Goal: Information Seeking & Learning: Learn about a topic

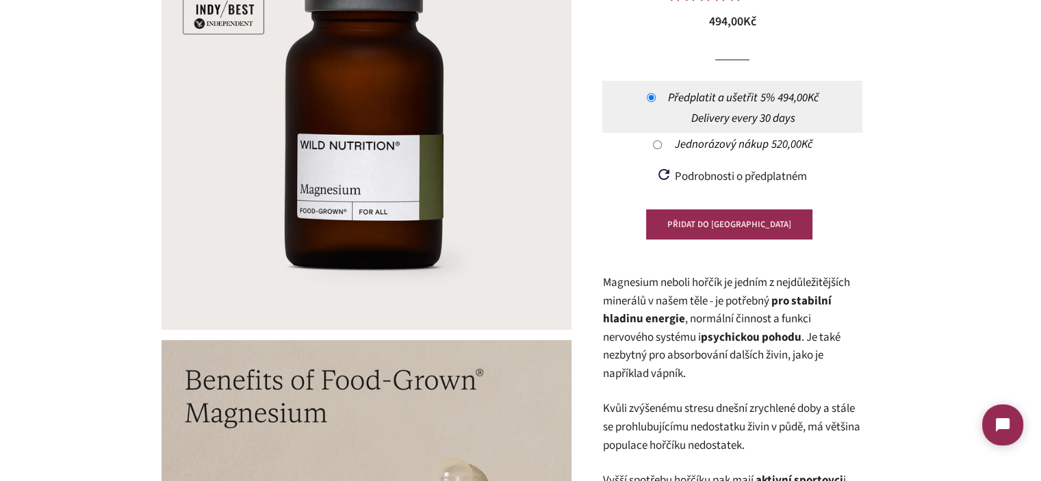
scroll to position [205, 0]
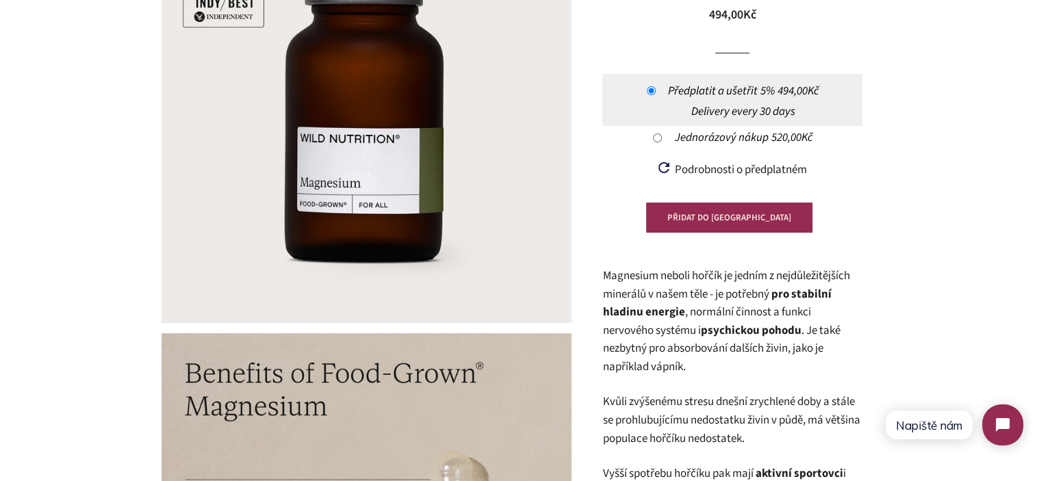
click at [827, 328] on span ", normální činnost a funkci nervového systému i psychickou pohodu . Je také nez…" at bounding box center [720, 339] width 237 height 71
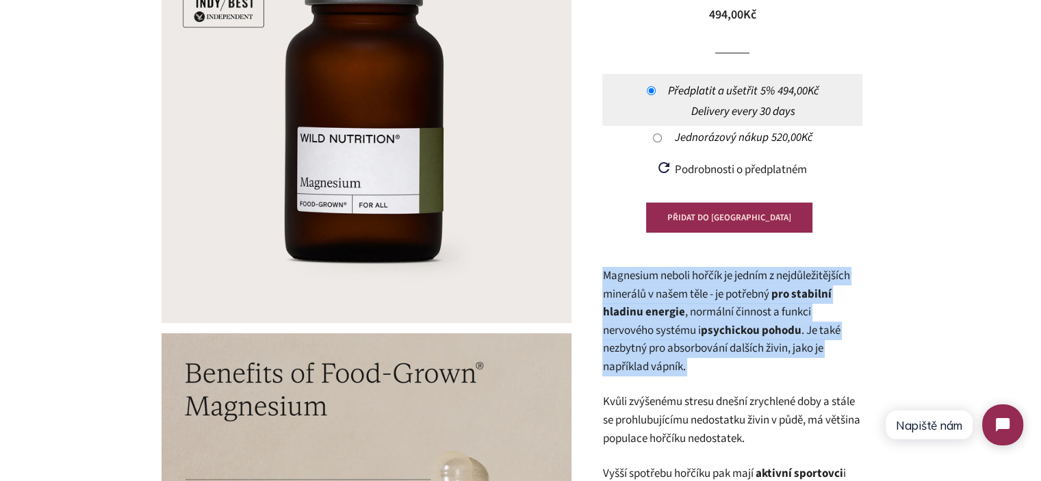
click at [827, 328] on span ", normální činnost a funkci nervového systému i psychickou pohodu . Je také nez…" at bounding box center [720, 339] width 237 height 71
click at [845, 348] on p "Magnesium neboli hořčík je jedním z nejdůležitějších minerálů v našem těle - je…" at bounding box center [732, 321] width 260 height 109
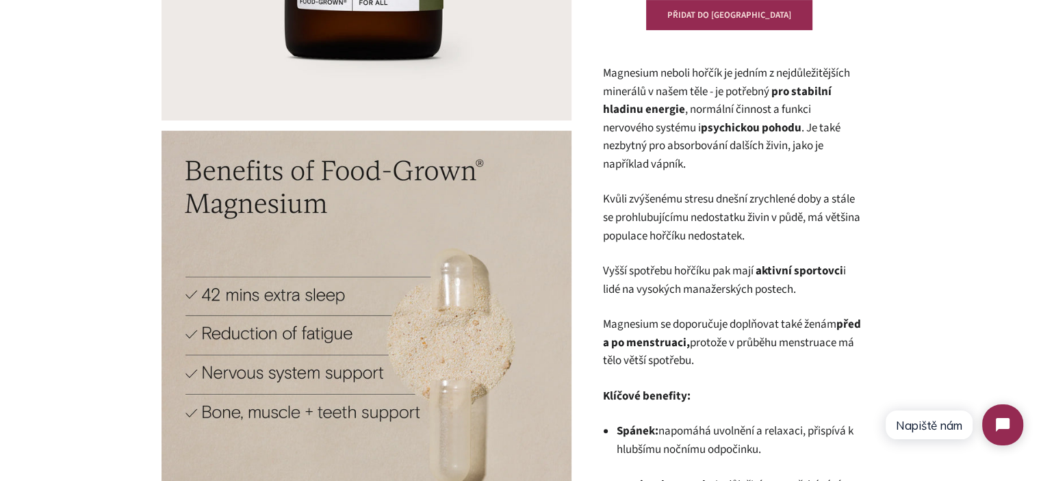
scroll to position [411, 0]
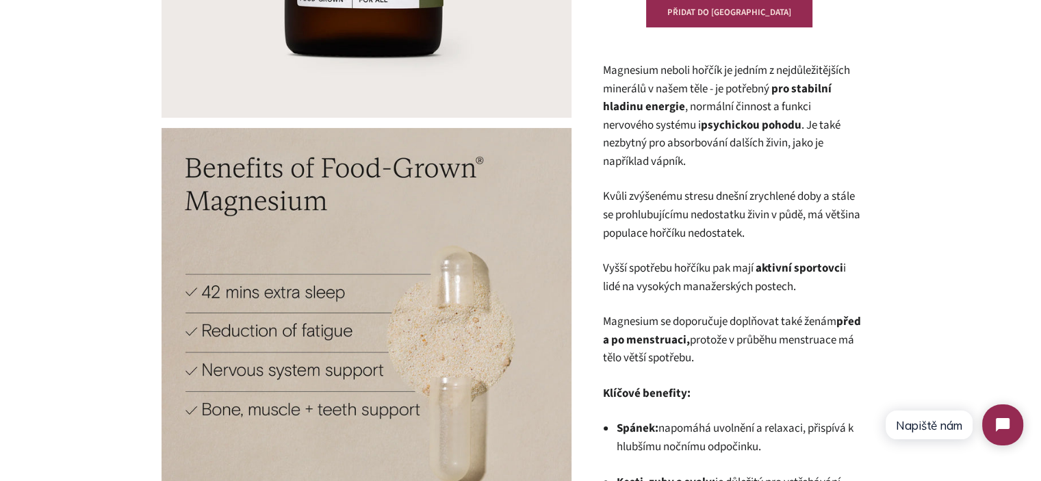
click at [753, 237] on p "Kvůli zvýšenému stresu dnešní zrychlené doby a stále se prohlubujícímu nedostat…" at bounding box center [732, 214] width 260 height 55
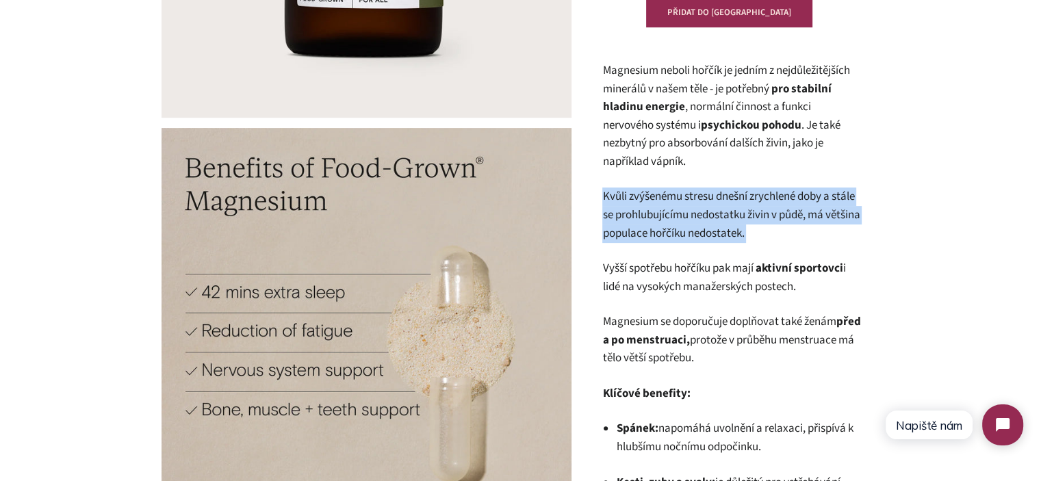
click at [753, 237] on p "Kvůli zvýšenému stresu dnešní zrychlené doby a stále se prohlubujícímu nedostat…" at bounding box center [732, 214] width 260 height 55
click at [833, 237] on p "Kvůli zvýšenému stresu dnešní zrychlené doby a stále se prohlubujícímu nedostat…" at bounding box center [732, 214] width 260 height 55
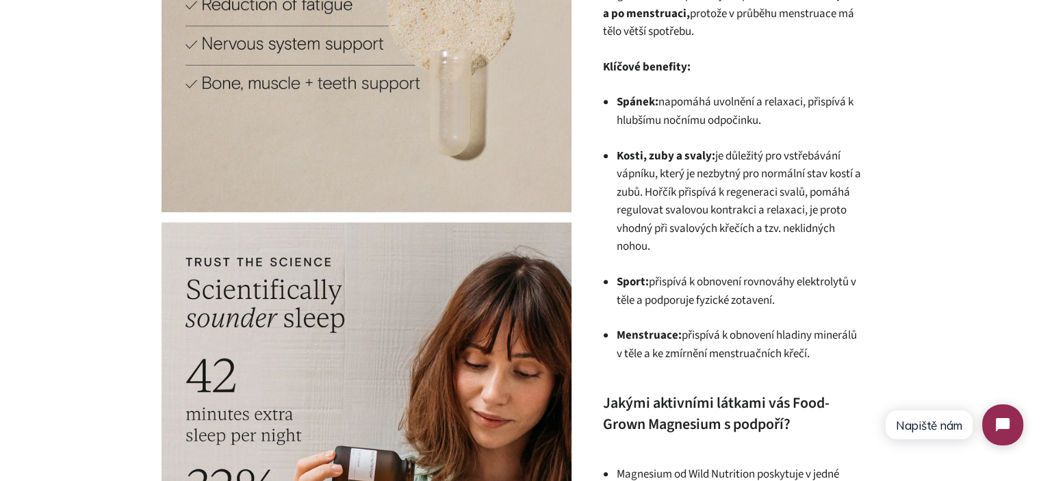
scroll to position [731, 0]
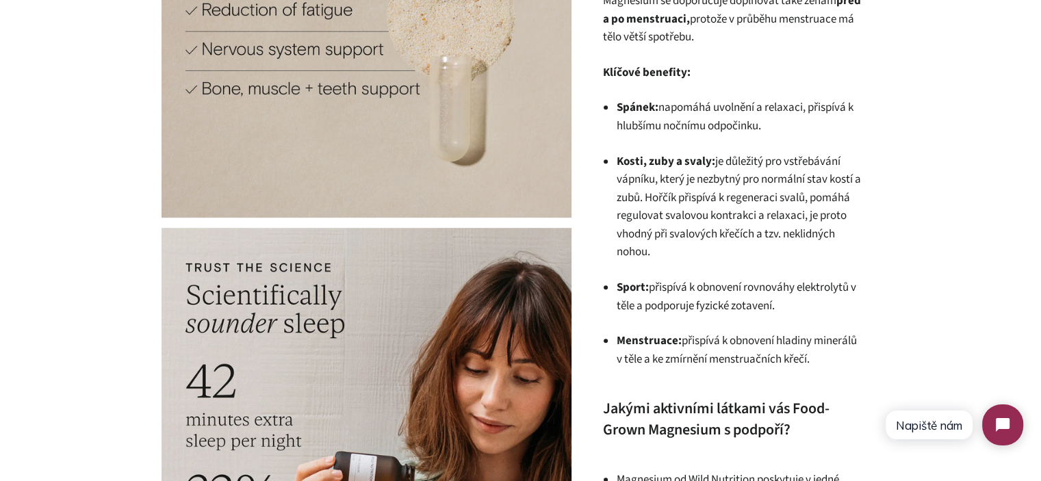
click at [686, 122] on li "Spánek: napomáhá uvolnění a relaxaci, přispívá k hlubšímu nočnímu odpočinku." at bounding box center [739, 117] width 246 height 36
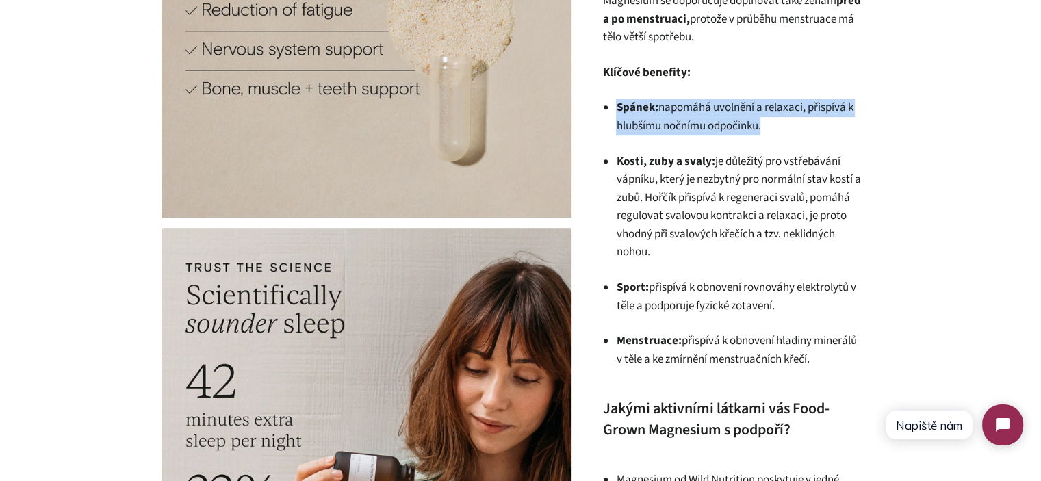
click at [686, 122] on li "Spánek: napomáhá uvolnění a relaxaci, přispívá k hlubšímu nočnímu odpočinku." at bounding box center [739, 117] width 246 height 36
click at [797, 122] on li "Spánek: napomáhá uvolnění a relaxaci, přispívá k hlubšímu nočnímu odpočinku." at bounding box center [739, 117] width 246 height 36
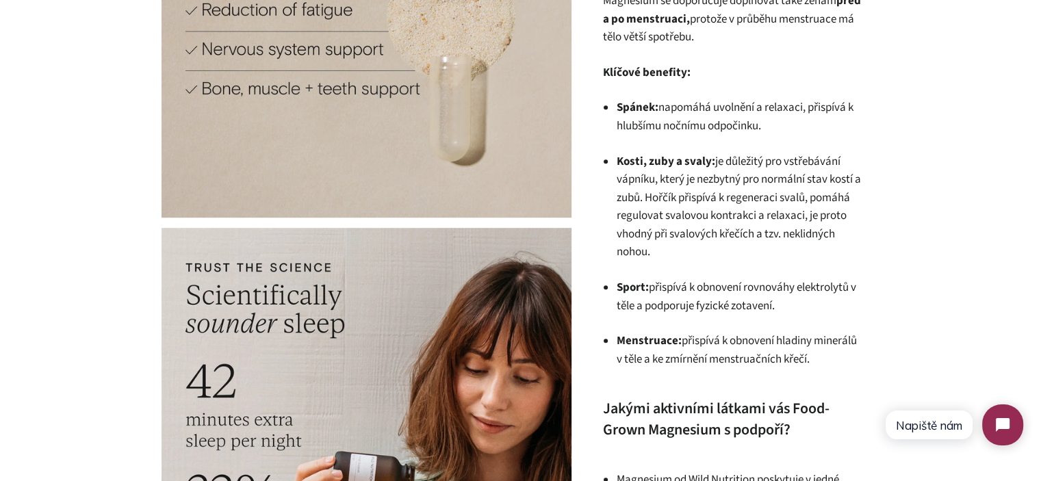
click at [797, 122] on li "Spánek: napomáhá uvolnění a relaxaci, přispívá k hlubšímu nočnímu odpočinku." at bounding box center [739, 117] width 246 height 36
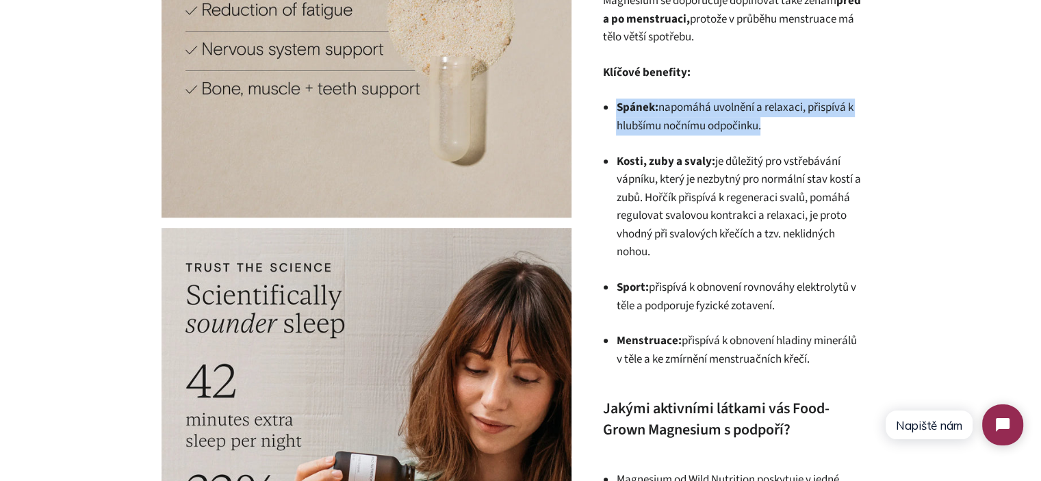
click at [797, 122] on li "Spánek: napomáhá uvolnění a relaxaci, přispívá k hlubšímu nočnímu odpočinku." at bounding box center [739, 117] width 246 height 36
click at [827, 129] on li "Spánek: napomáhá uvolnění a relaxaci, přispívá k hlubšímu nočnímu odpočinku." at bounding box center [739, 117] width 246 height 36
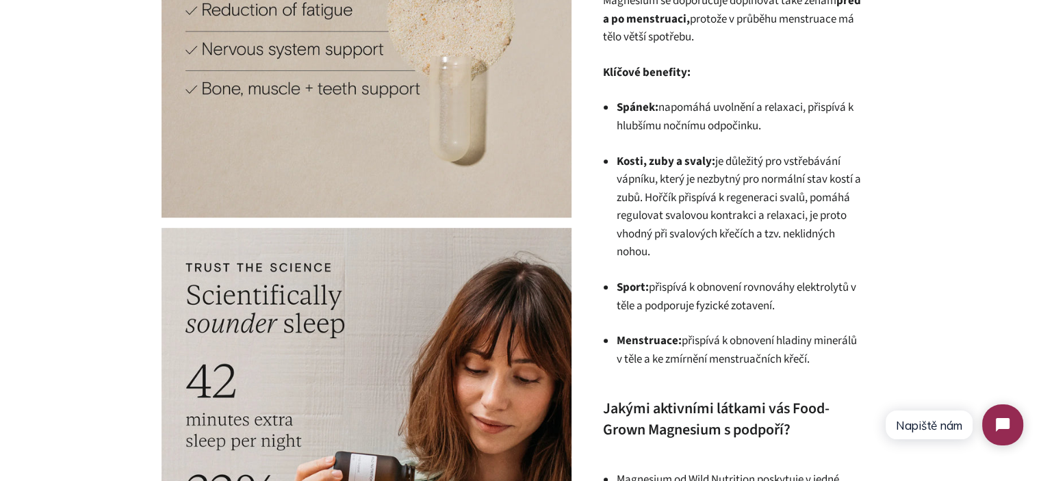
click at [714, 123] on li "Spánek: napomáhá uvolnění a relaxaci, přispívá k hlubšímu nočnímu odpočinku." at bounding box center [739, 117] width 246 height 36
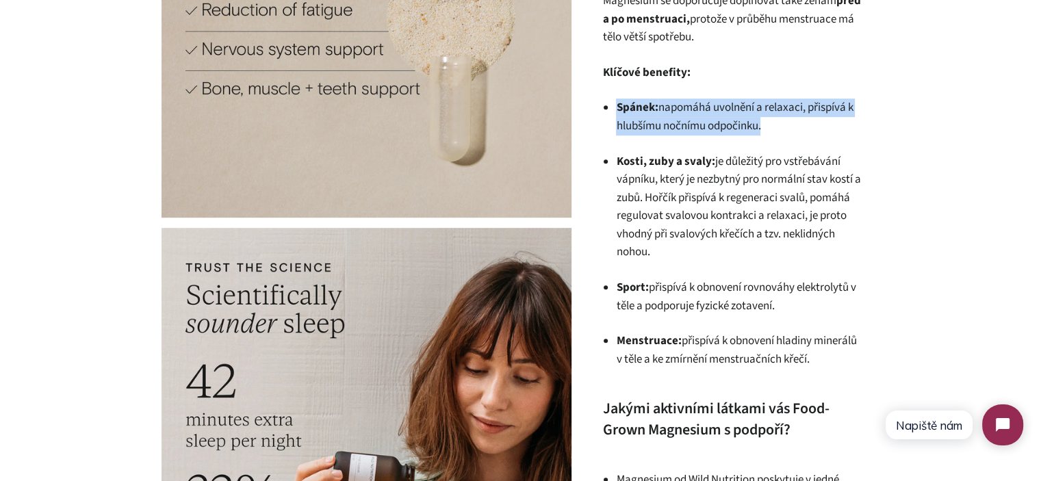
click at [714, 123] on li "Spánek: napomáhá uvolnění a relaxaci, přispívá k hlubšímu nočnímu odpočinku." at bounding box center [739, 117] width 246 height 36
click at [786, 123] on li "Spánek: napomáhá uvolnění a relaxaci, přispívá k hlubšímu nočnímu odpočinku." at bounding box center [739, 117] width 246 height 36
drag, startPoint x: 787, startPoint y: 125, endPoint x: 609, endPoint y: 114, distance: 178.2
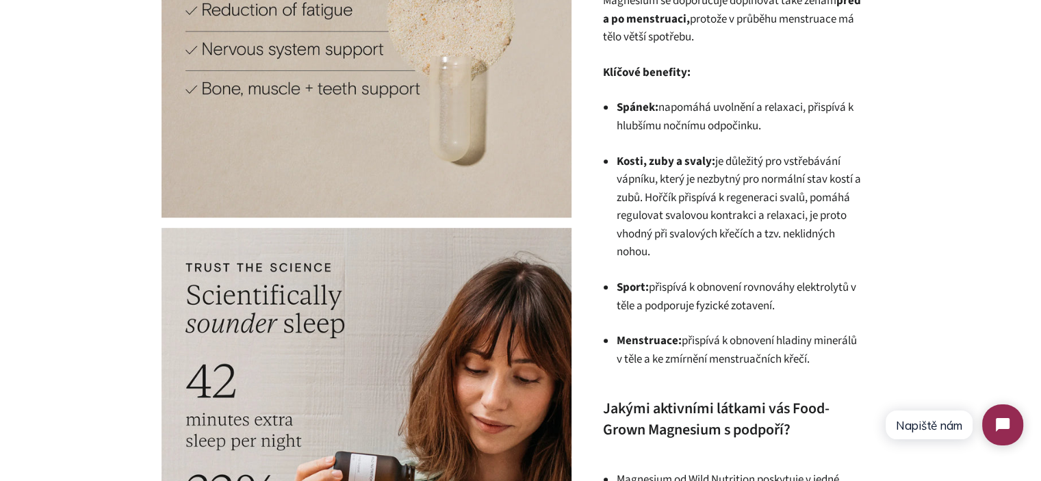
click at [654, 114] on b "Spánek:" at bounding box center [637, 107] width 42 height 16
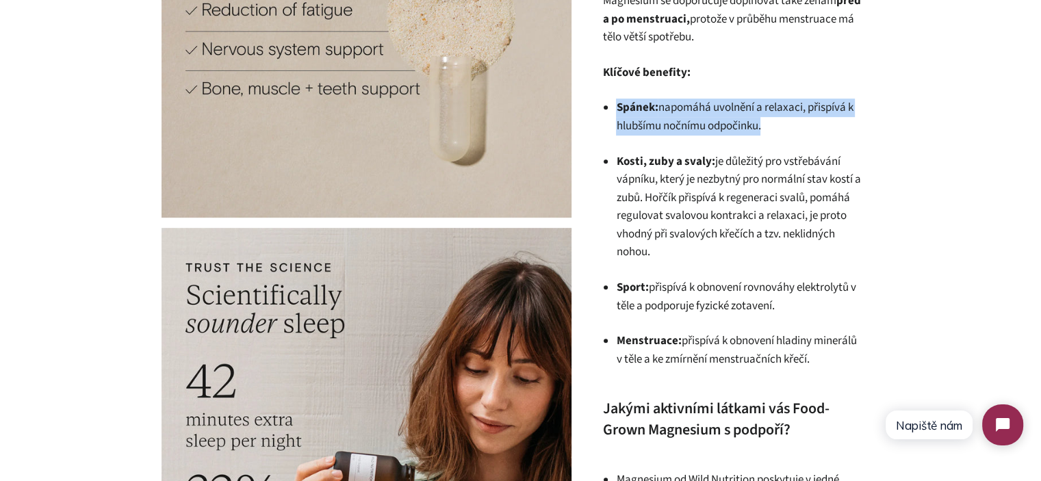
click at [654, 114] on b "Spánek:" at bounding box center [637, 107] width 42 height 16
click at [694, 113] on li "Spánek: napomáhá uvolnění a relaxaci, přispívá k hlubšímu nočnímu odpočinku." at bounding box center [739, 117] width 246 height 36
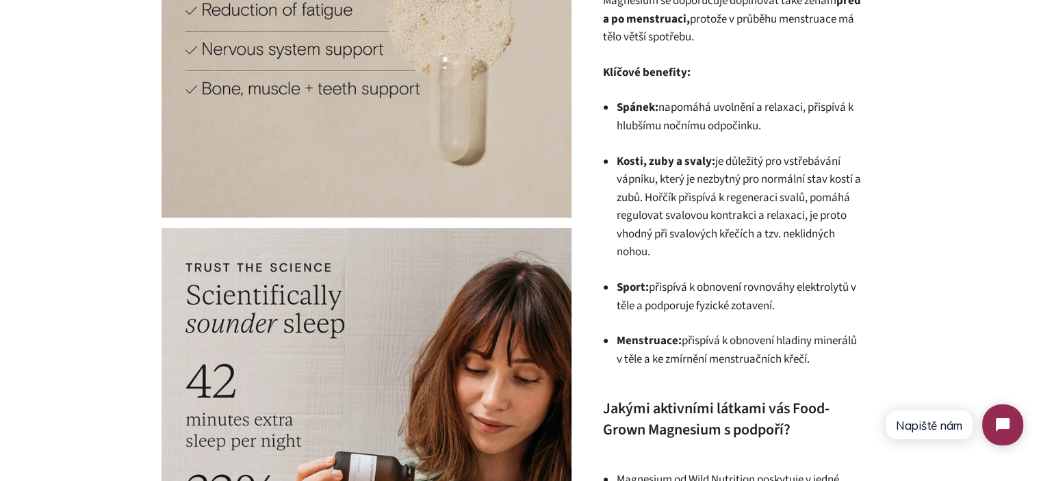
click at [679, 104] on li "Spánek: napomáhá uvolnění a relaxaci, přispívá k hlubšímu nočnímu odpočinku." at bounding box center [739, 117] width 246 height 36
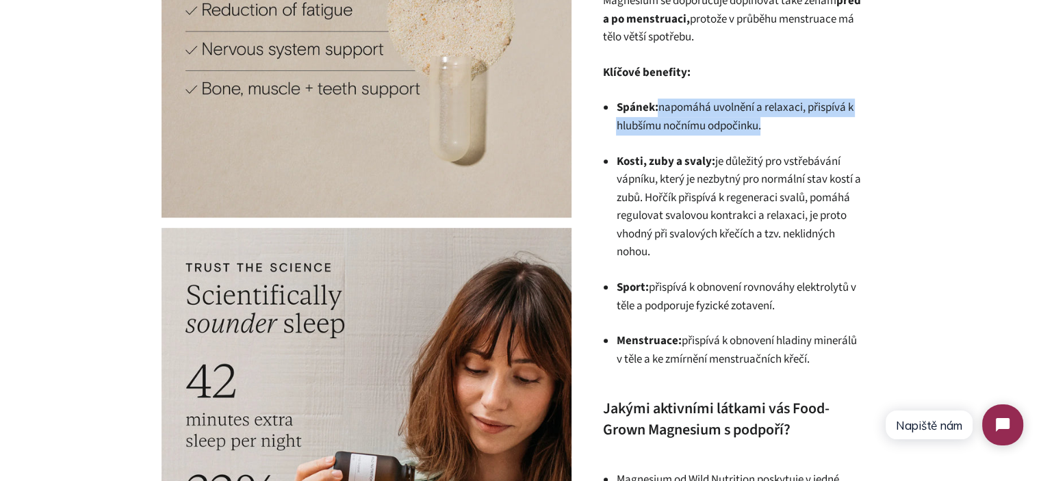
drag, startPoint x: 679, startPoint y: 104, endPoint x: 770, endPoint y: 125, distance: 93.3
click at [770, 125] on li "Spánek: napomáhá uvolnění a relaxaci, přispívá k hlubšímu nočnímu odpočinku." at bounding box center [739, 117] width 246 height 36
copy div "napomáhá uvolnění a relaxaci, přispívá k hlubšímu nočnímu odpočinku."
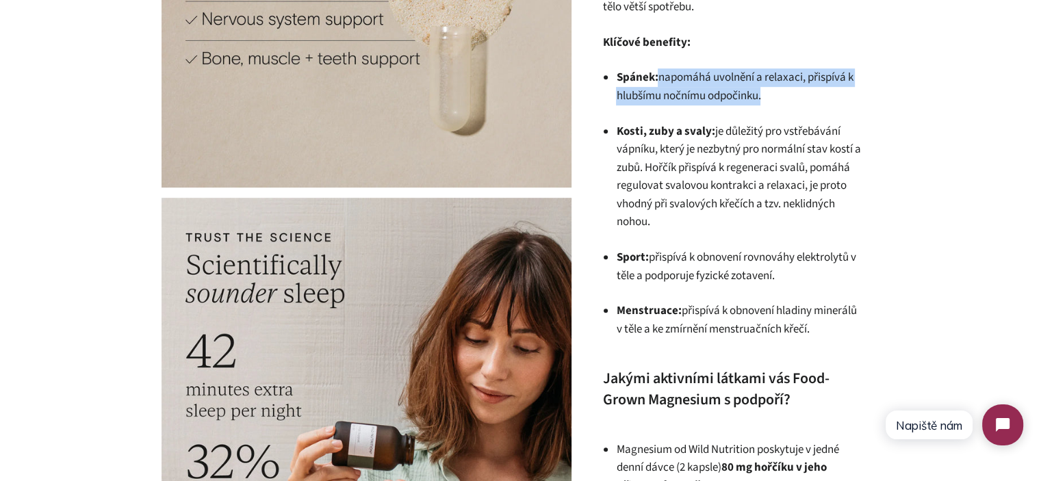
scroll to position [757, 0]
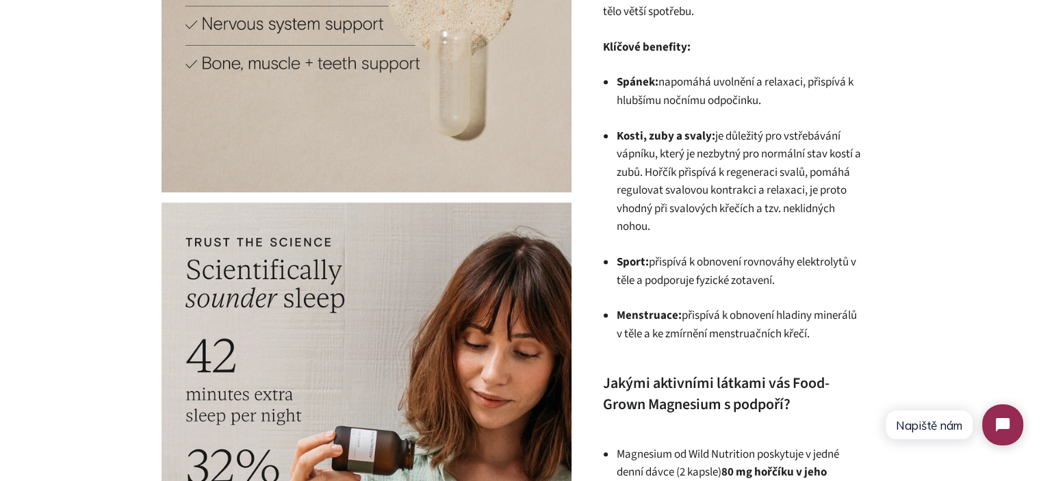
click at [755, 324] on li "Menstruace: přispívá k obnovení hladiny minerálů v těle a ke zmírnění menstruač…" at bounding box center [739, 325] width 246 height 36
click at [758, 324] on li "Menstruace: přispívá k obnovení hladiny minerálů v těle a ke zmírnění menstruač…" at bounding box center [739, 325] width 246 height 36
click at [846, 332] on li "Menstruace: přispívá k obnovení hladiny minerálů v těle a ke zmírnění menstruač…" at bounding box center [739, 325] width 246 height 36
click at [716, 259] on li "Sport: přispívá k obnovení rovnováhy elektrolytů v těle a podporuje fyzické zot…" at bounding box center [739, 271] width 246 height 36
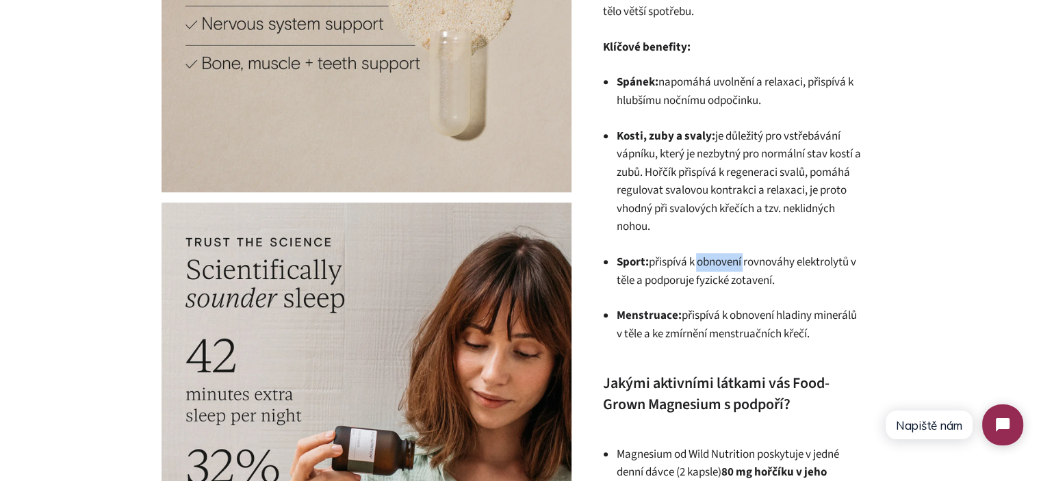
click at [716, 259] on li "Sport: přispívá k obnovení rovnováhy elektrolytů v těle a podporuje fyzické zot…" at bounding box center [739, 271] width 246 height 36
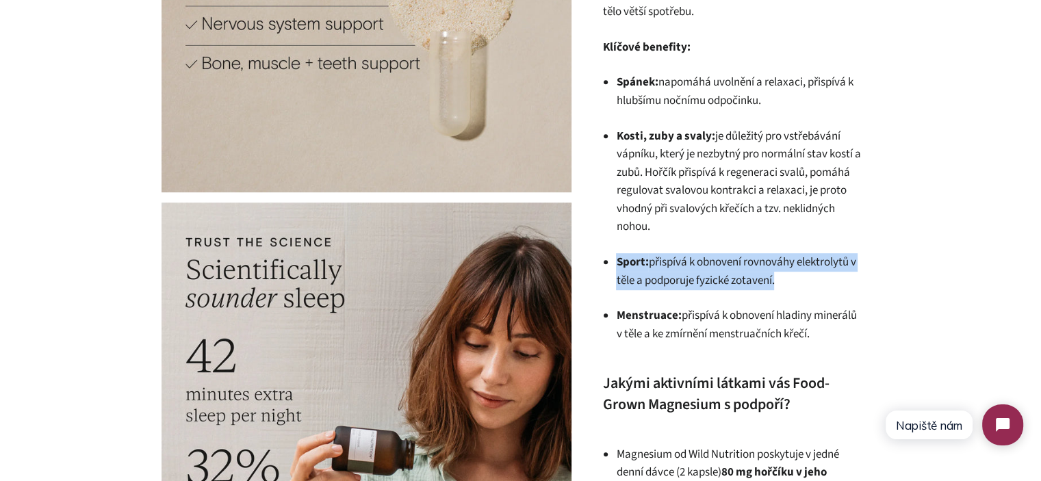
click at [716, 259] on li "Sport: přispívá k obnovení rovnováhy elektrolytů v těle a podporuje fyzické zot…" at bounding box center [739, 271] width 246 height 36
click at [794, 270] on li "Sport: přispívá k obnovení rovnováhy elektrolytů v těle a podporuje fyzické zot…" at bounding box center [739, 271] width 246 height 36
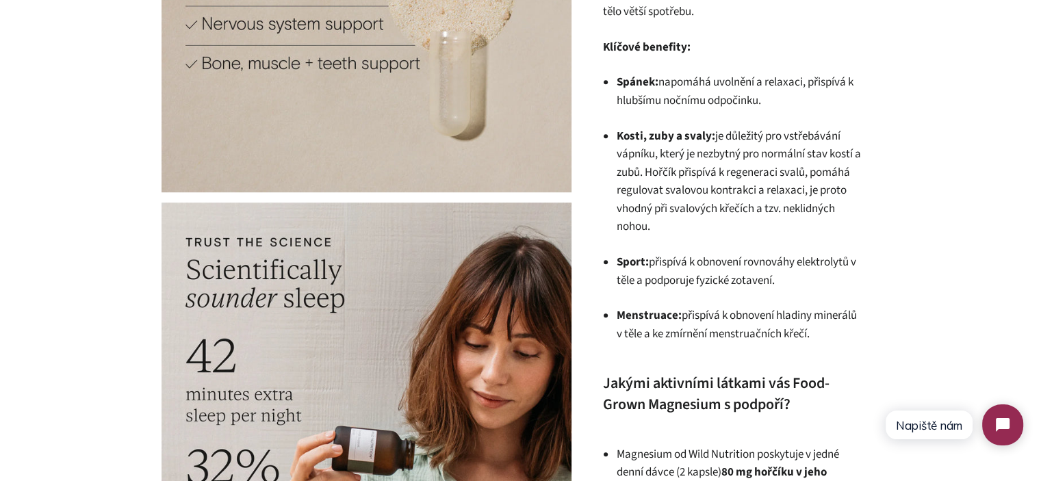
click at [673, 166] on li "Kosti, zuby a svaly: je důležitý pro vstřebávání vápníku, který je nezbytný pro…" at bounding box center [739, 181] width 246 height 109
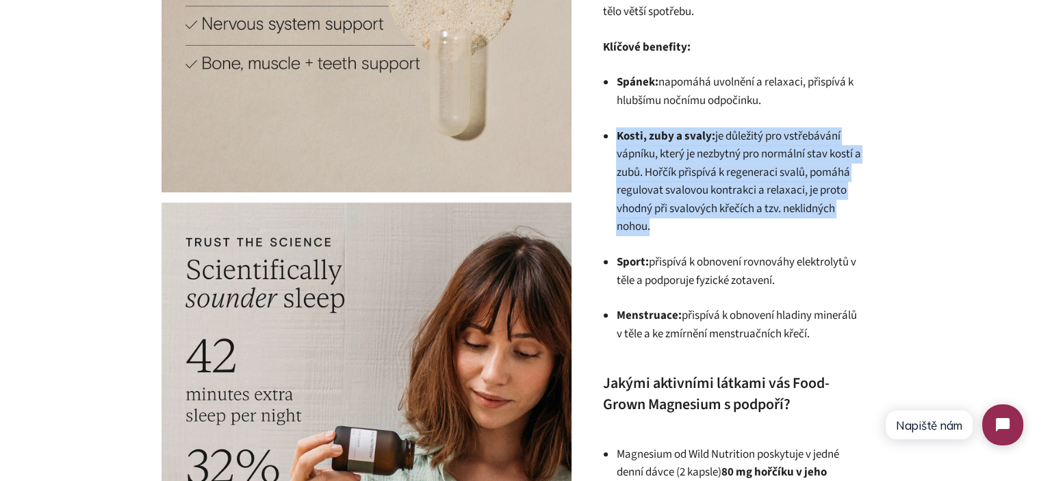
click at [673, 166] on li "Kosti, zuby a svaly: je důležitý pro vstřebávání vápníku, který je nezbytný pro…" at bounding box center [739, 181] width 246 height 109
drag, startPoint x: 708, startPoint y: 199, endPoint x: 244, endPoint y: 8, distance: 502.5
click at [708, 199] on li "Kosti, zuby a svaly: je důležitý pro vstřebávání vápníku, který je nezbytný pro…" at bounding box center [739, 181] width 246 height 109
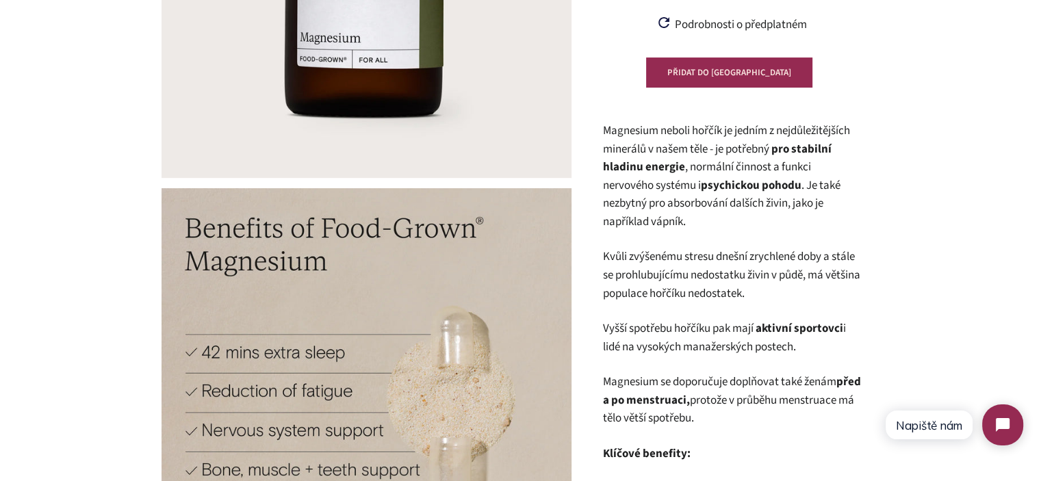
scroll to position [336, 0]
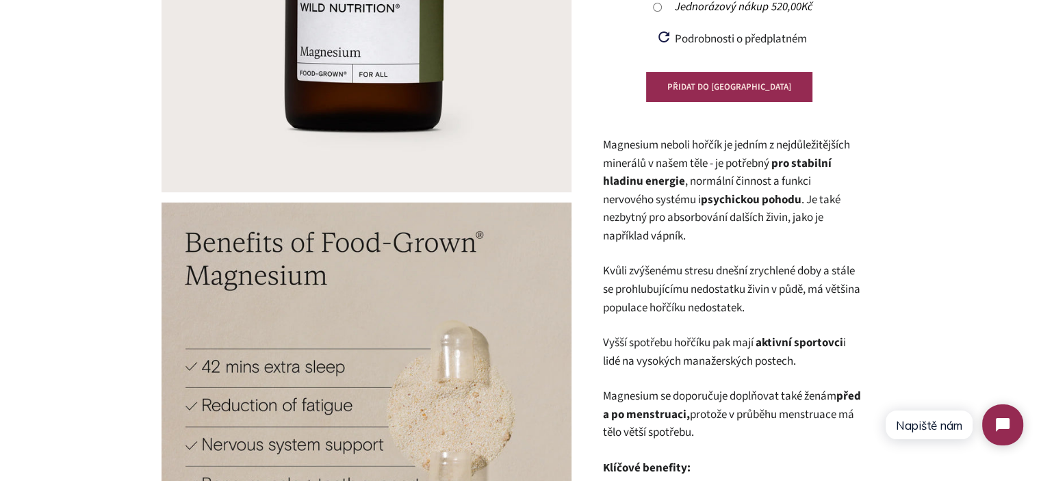
click at [678, 185] on strong "pro stabilní hladinu energie" at bounding box center [716, 172] width 229 height 35
click at [677, 185] on strong "pro stabilní hladinu energie" at bounding box center [716, 172] width 229 height 35
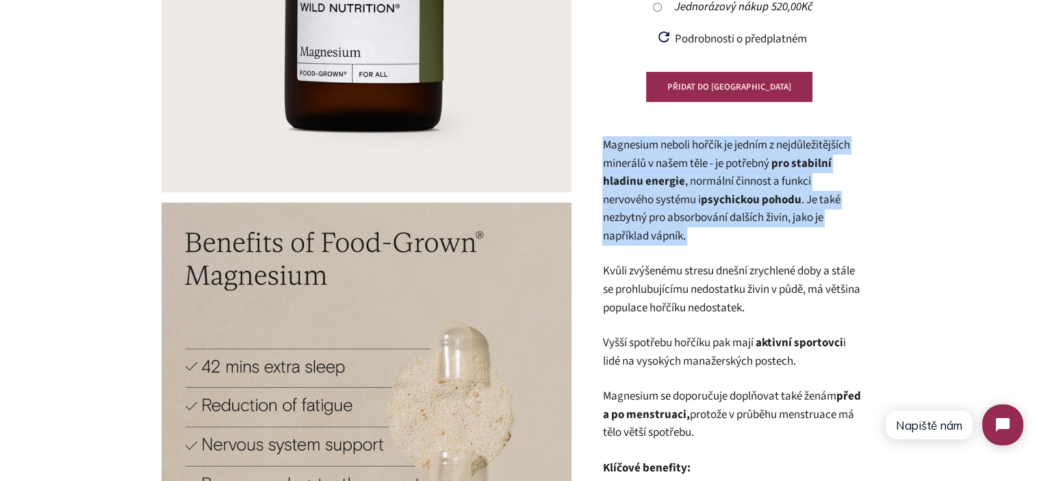
click at [677, 185] on strong "pro stabilní hladinu energie" at bounding box center [716, 172] width 229 height 35
click at [720, 216] on span ", normální činnost a funkci nervového systému i psychickou pohodu . Je také nez…" at bounding box center [720, 208] width 237 height 71
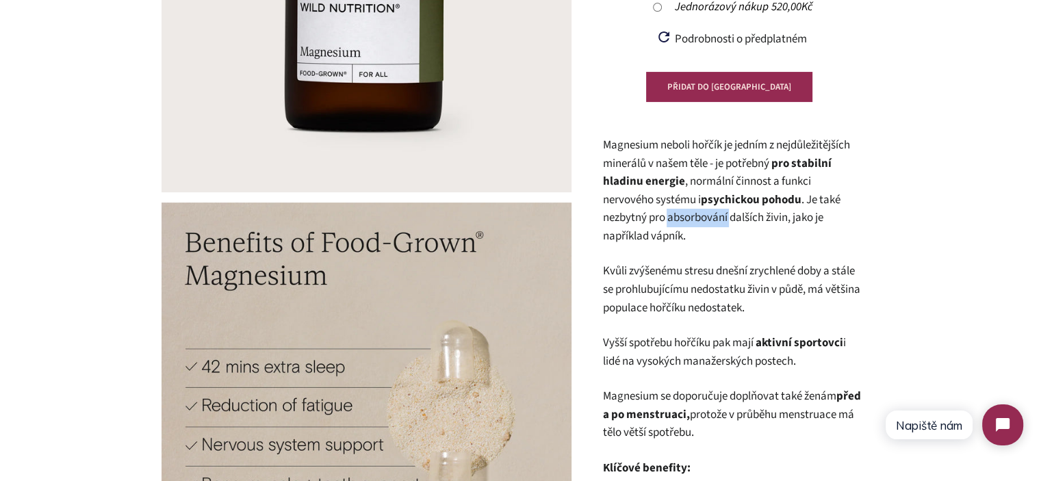
click at [720, 216] on span ", normální činnost a funkci nervového systému i psychickou pohodu . Je také nez…" at bounding box center [720, 208] width 237 height 71
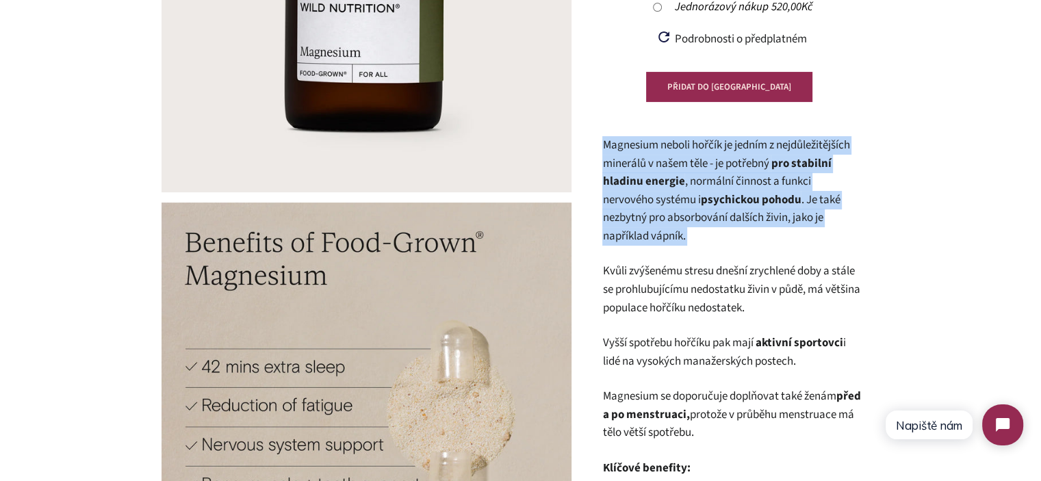
click at [720, 216] on span ", normální činnost a funkci nervového systému i psychickou pohodu . Je také nez…" at bounding box center [720, 208] width 237 height 71
click at [748, 227] on p "Magnesium neboli hořčík je jedním z nejdůležitějších minerálů v našem těle - je…" at bounding box center [732, 190] width 260 height 109
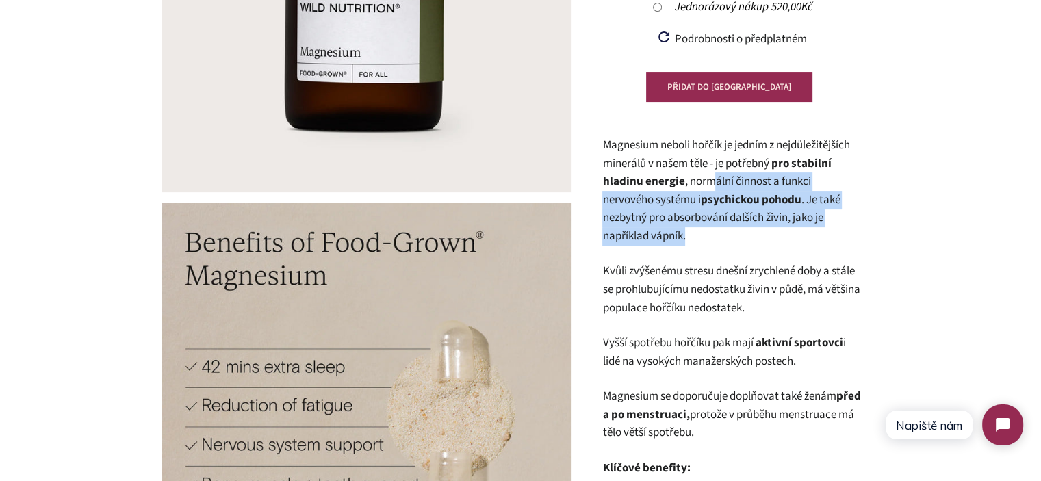
drag, startPoint x: 716, startPoint y: 183, endPoint x: 716, endPoint y: 231, distance: 48.6
click at [716, 231] on p "Magnesium neboli hořčík je jedním z nejdůležitějších minerálů v našem těle - je…" at bounding box center [732, 190] width 260 height 109
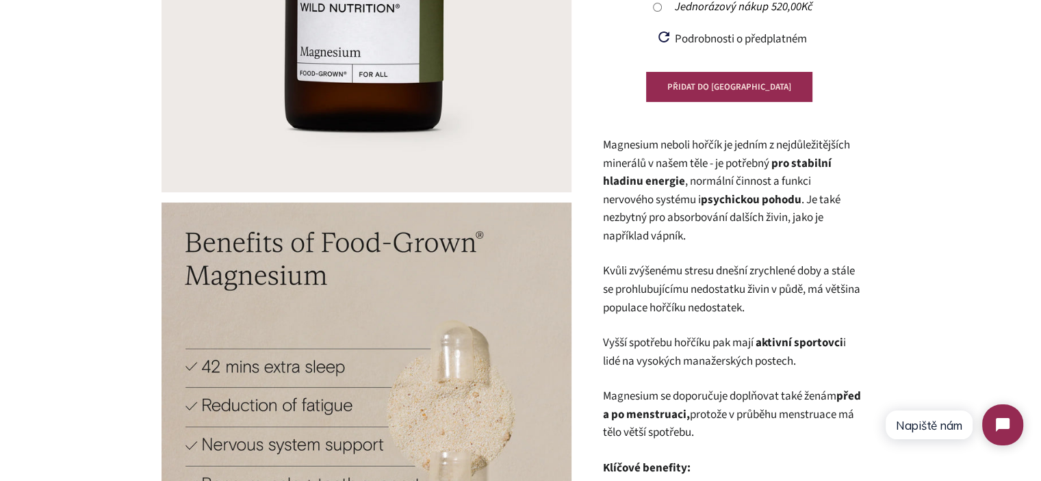
click at [707, 175] on span ", normální činnost a funkci nervového systému i psychickou pohodu . Je také nez…" at bounding box center [720, 208] width 237 height 71
drag, startPoint x: 707, startPoint y: 175, endPoint x: 818, endPoint y: 183, distance: 110.4
click at [818, 183] on p "Magnesium neboli hořčík je jedním z nejdůležitějších minerálů v našem těle - je…" at bounding box center [732, 190] width 260 height 109
click at [823, 181] on p "Magnesium neboli hořčík je jedním z nejdůležitějších minerálů v našem těle - je…" at bounding box center [732, 190] width 260 height 109
click at [811, 181] on p "Magnesium neboli hořčík je jedním z nejdůležitějších minerálů v našem těle - je…" at bounding box center [732, 190] width 260 height 109
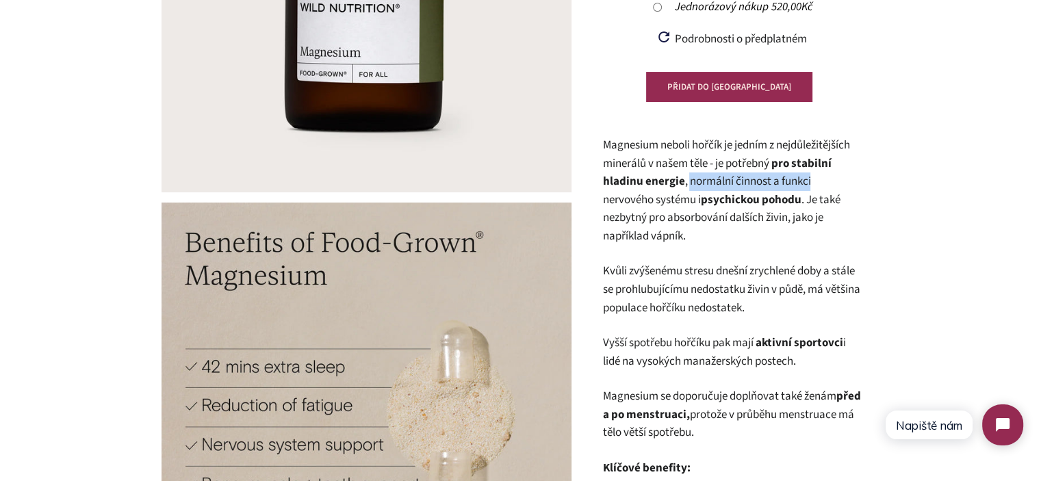
drag, startPoint x: 758, startPoint y: 181, endPoint x: 717, endPoint y: 183, distance: 41.1
click at [717, 183] on p "Magnesium neboli hořčík je jedním z nejdůležitějších minerálů v našem těle - je…" at bounding box center [732, 190] width 260 height 109
click at [716, 183] on span ", normální činnost a funkci nervového systému i psychickou pohodu . Je také nez…" at bounding box center [720, 208] width 237 height 71
click at [726, 179] on span ", normální činnost a funkci nervového systému i psychickou pohodu . Je také nez…" at bounding box center [720, 208] width 237 height 71
drag, startPoint x: 726, startPoint y: 179, endPoint x: 679, endPoint y: 196, distance: 50.2
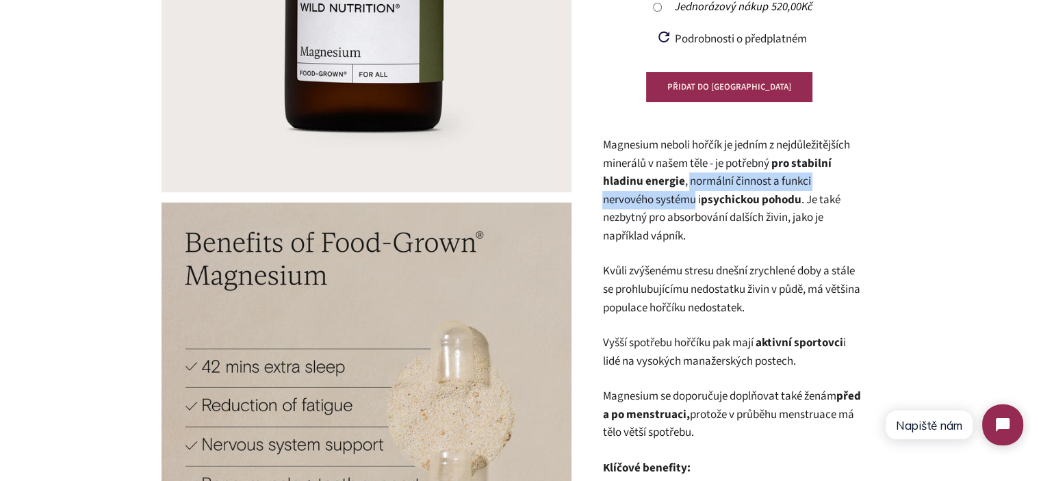
click at [679, 196] on span ", normální činnost a funkci nervového systému i psychickou pohodu . Je také nez…" at bounding box center [720, 208] width 237 height 71
click at [770, 168] on span at bounding box center [769, 163] width 2 height 16
click at [784, 185] on span ", normální činnost a funkci nervového systému i psychickou pohodu . Je také nez…" at bounding box center [720, 208] width 237 height 71
click at [718, 162] on span "Magnesium neboli hořčík je jedním z nejdůležitějších minerálů v našem těle - je…" at bounding box center [725, 154] width 247 height 35
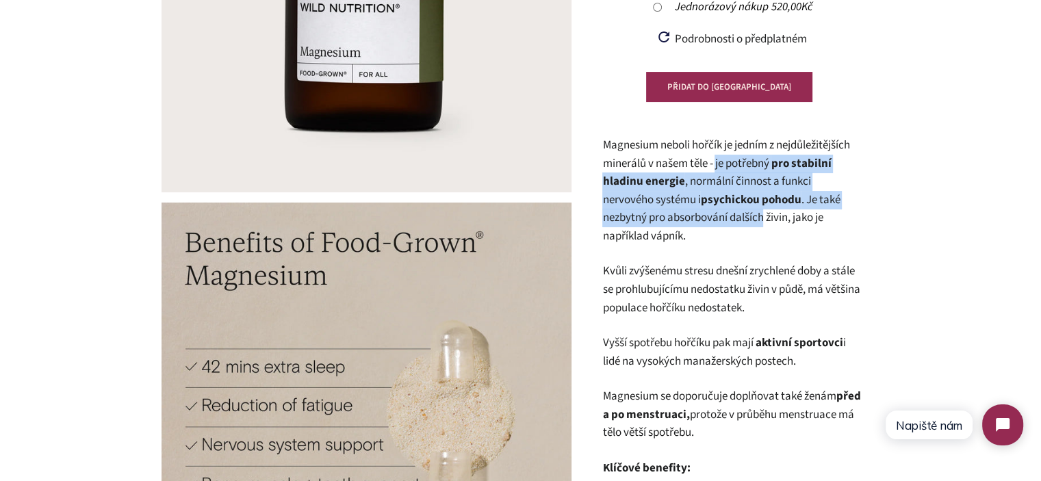
drag, startPoint x: 718, startPoint y: 162, endPoint x: 730, endPoint y: 226, distance: 64.8
click at [730, 226] on p "Magnesium neboli hořčík je jedním z nejdůležitějších minerálů v našem těle - je…" at bounding box center [732, 190] width 260 height 109
click at [730, 226] on span ", normální činnost a funkci nervového systému i psychickou pohodu . Je také nez…" at bounding box center [720, 208] width 237 height 71
drag, startPoint x: 730, startPoint y: 226, endPoint x: 607, endPoint y: 158, distance: 140.6
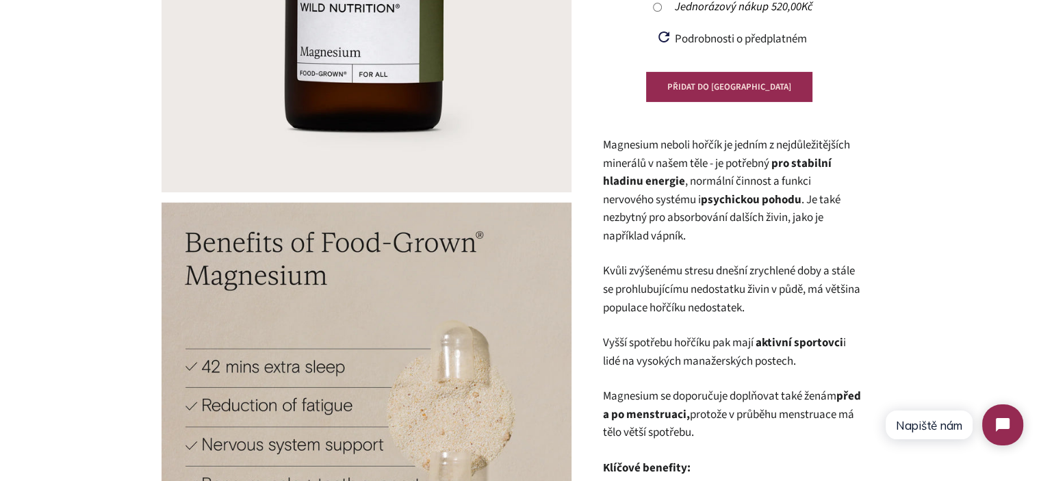
click at [612, 153] on p "Magnesium neboli hořčík je jedním z nejdůležitějších minerálů v našem těle - je…" at bounding box center [732, 190] width 260 height 109
click at [615, 146] on span "Magnesium neboli hořčík je jedním z nejdůležitějších minerálů v našem těle - je…" at bounding box center [725, 154] width 247 height 35
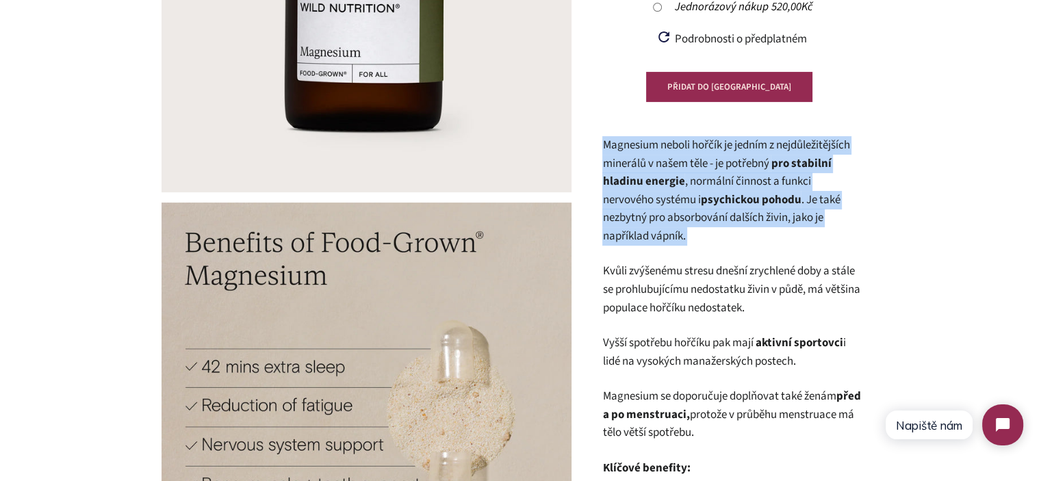
drag, startPoint x: 615, startPoint y: 146, endPoint x: 714, endPoint y: 229, distance: 129.7
click at [714, 229] on p "Magnesium neboli hořčík je jedním z nejdůležitějších minerálů v našem těle - je…" at bounding box center [732, 190] width 260 height 109
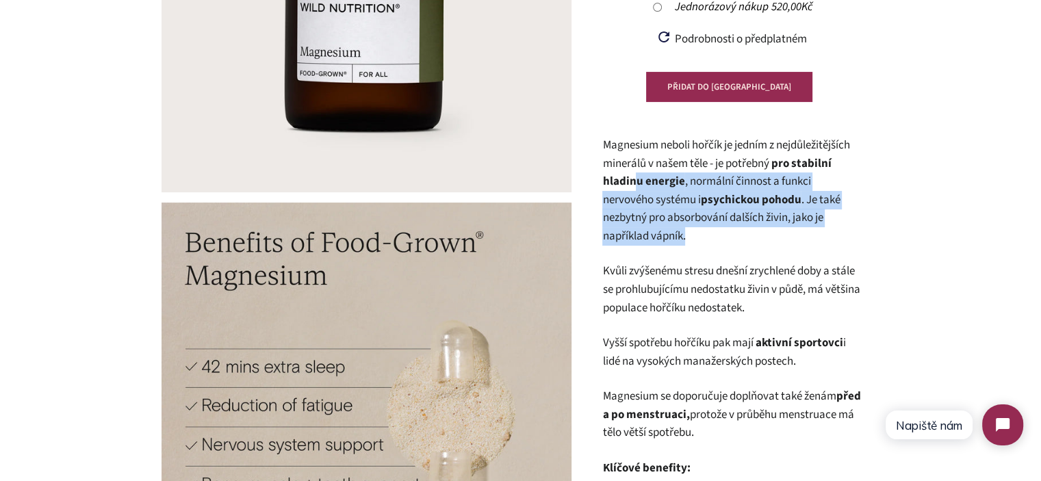
drag, startPoint x: 716, startPoint y: 230, endPoint x: 632, endPoint y: 168, distance: 104.8
click at [632, 169] on p "Magnesium neboli hořčík je jedním z nejdůležitějších minerálů v našem těle - je…" at bounding box center [732, 190] width 260 height 109
click at [632, 168] on span "Magnesium neboli hořčík je jedním z nejdůležitějších minerálů v našem těle - je…" at bounding box center [725, 154] width 247 height 35
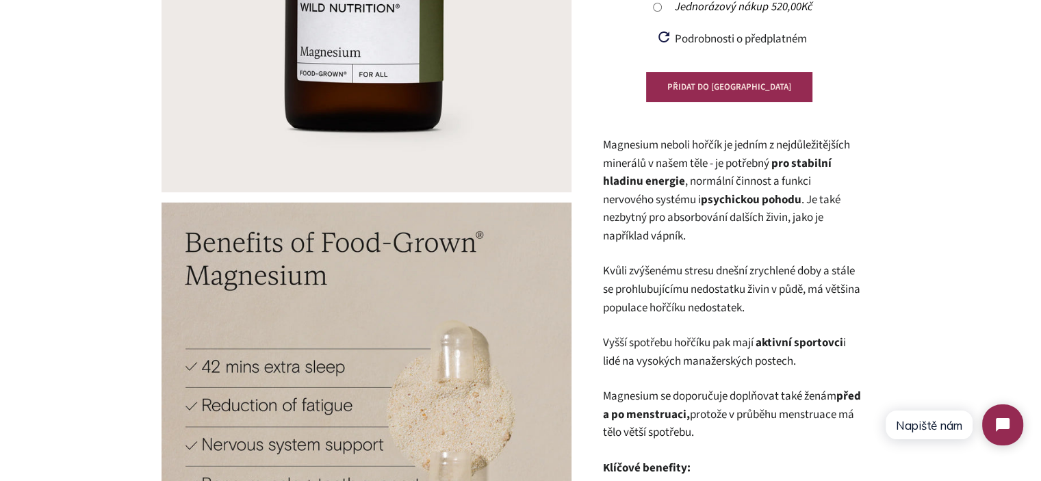
click at [796, 218] on span ", normální činnost a funkci nervového systému i psychickou pohodu . Je také nez…" at bounding box center [720, 208] width 237 height 71
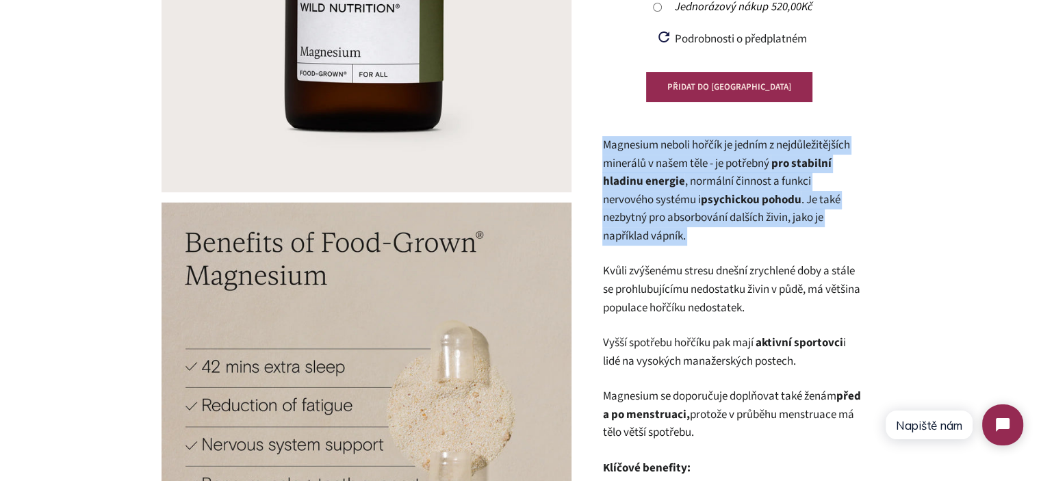
click at [796, 218] on span ", normální činnost a funkci nervového systému i psychickou pohodu . Je také nez…" at bounding box center [720, 208] width 237 height 71
click at [801, 234] on p "Magnesium neboli hořčík je jedním z nejdůležitějších minerálů v našem těle - je…" at bounding box center [732, 190] width 260 height 109
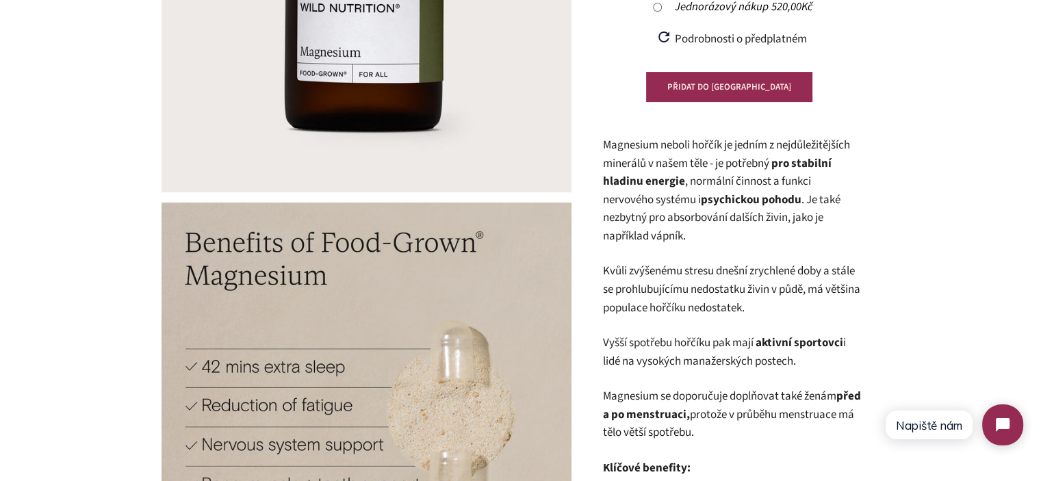
click at [767, 268] on p "Kvůli zvýšenému stresu dnešní zrychlené doby a stále se prohlubujícímu nedostat…" at bounding box center [732, 289] width 260 height 55
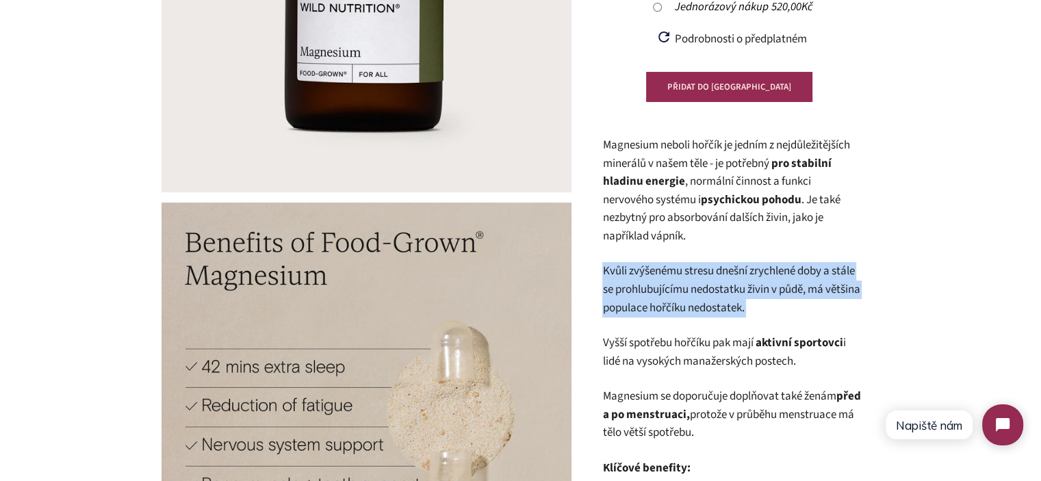
click at [767, 268] on p "Kvůli zvýšenému stresu dnešní zrychlené doby a stále se prohlubujícímu nedostat…" at bounding box center [732, 289] width 260 height 55
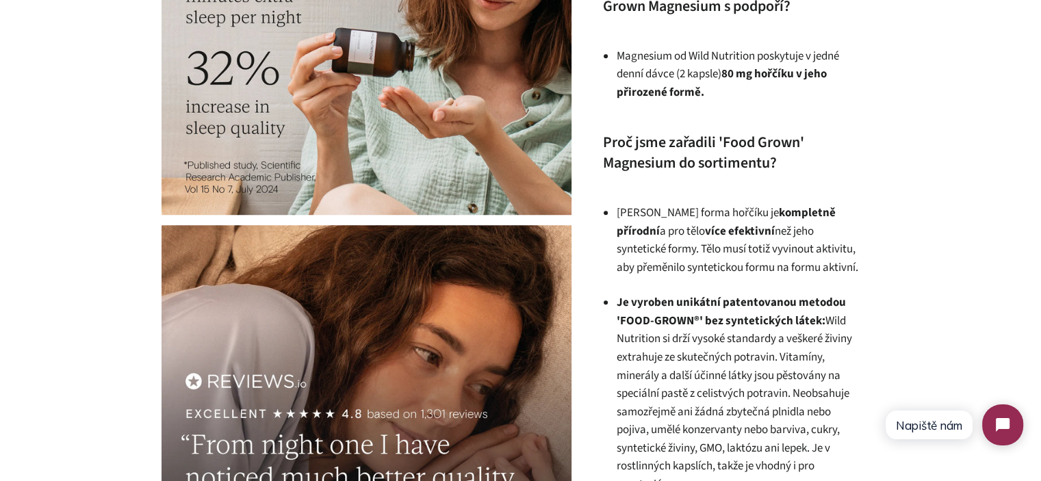
scroll to position [1157, 0]
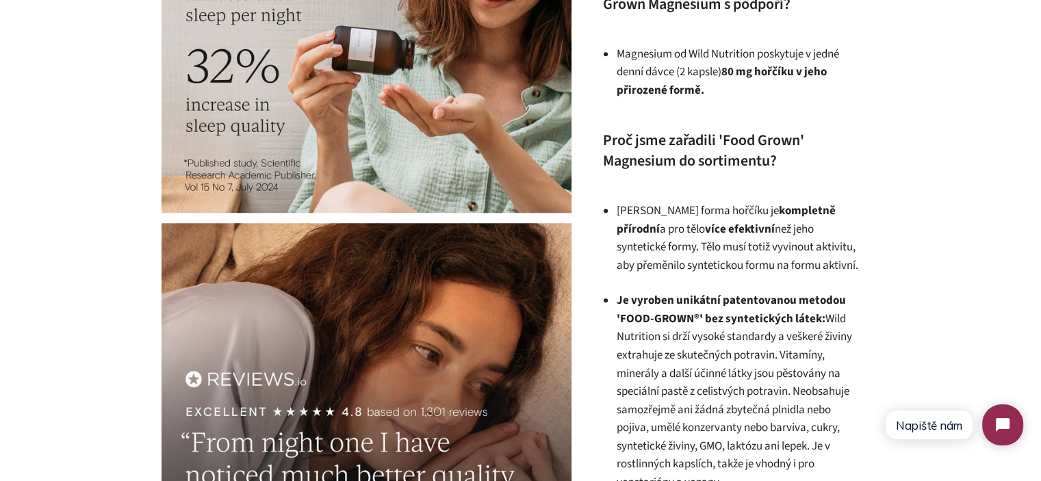
click at [729, 84] on p "Magnesium od Wild Nutrition poskytuje v jedné denní dávce (2 kapsle) 80 mg hořč…" at bounding box center [739, 72] width 246 height 55
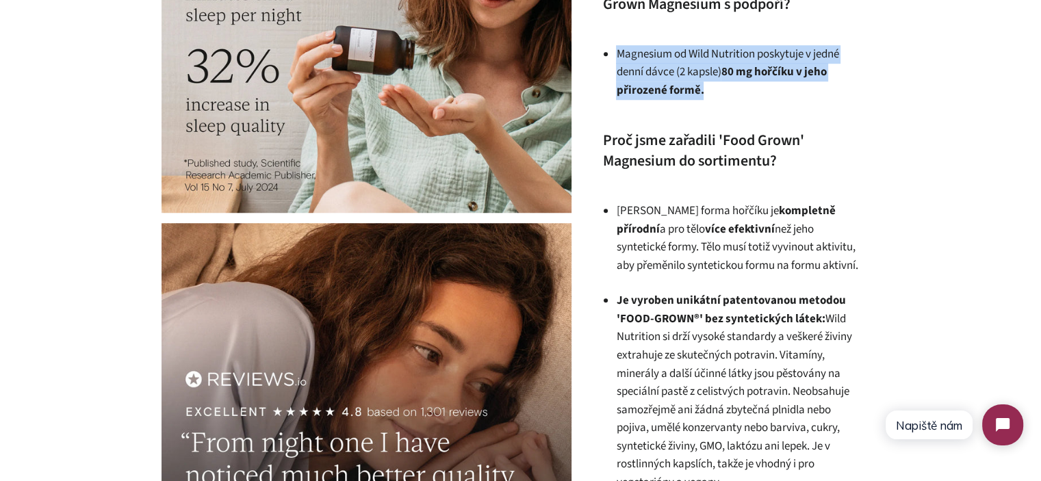
click at [729, 84] on p "Magnesium od Wild Nutrition poskytuje v jedné denní dávce (2 kapsle) 80 mg hořč…" at bounding box center [739, 72] width 246 height 55
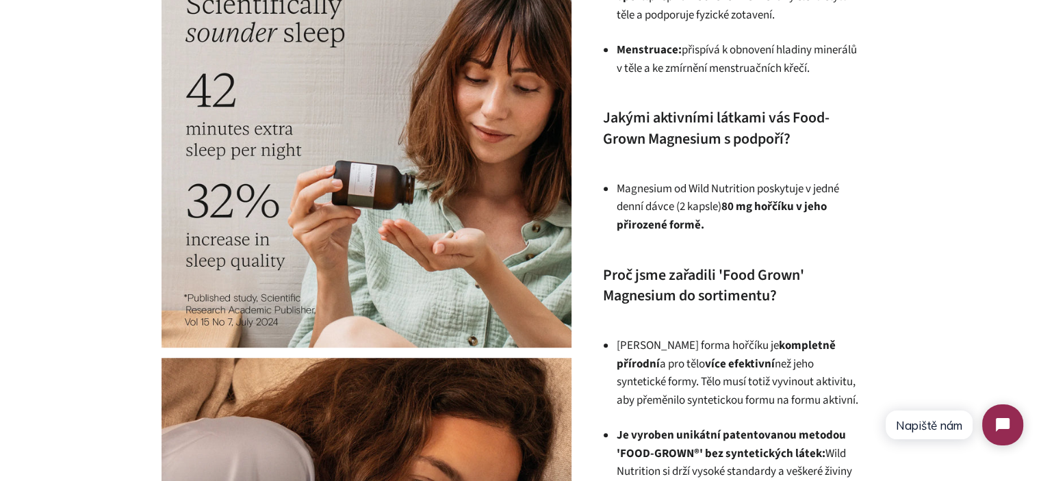
scroll to position [1020, 0]
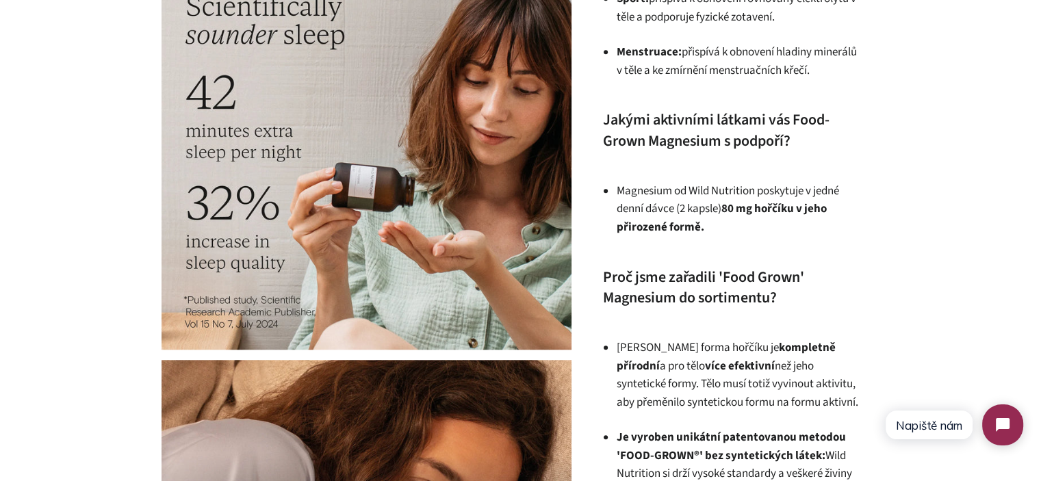
click at [672, 153] on div "Magnesium neboli hořčík je jedním z nejdůležitějších minerálů v našem těle - je…" at bounding box center [732, 362] width 260 height 1820
click at [679, 136] on h4 "Jakými aktivními látkami vás Food-Grown Magnesium s podpoří?" at bounding box center [732, 130] width 260 height 42
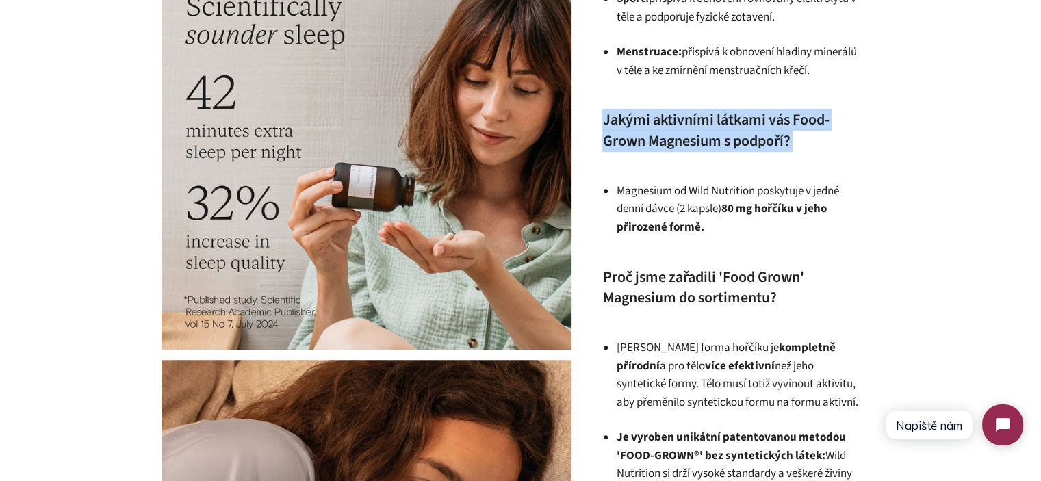
click at [679, 136] on h4 "Jakými aktivními látkami vás Food-Grown Magnesium s podpoří?" at bounding box center [732, 130] width 260 height 42
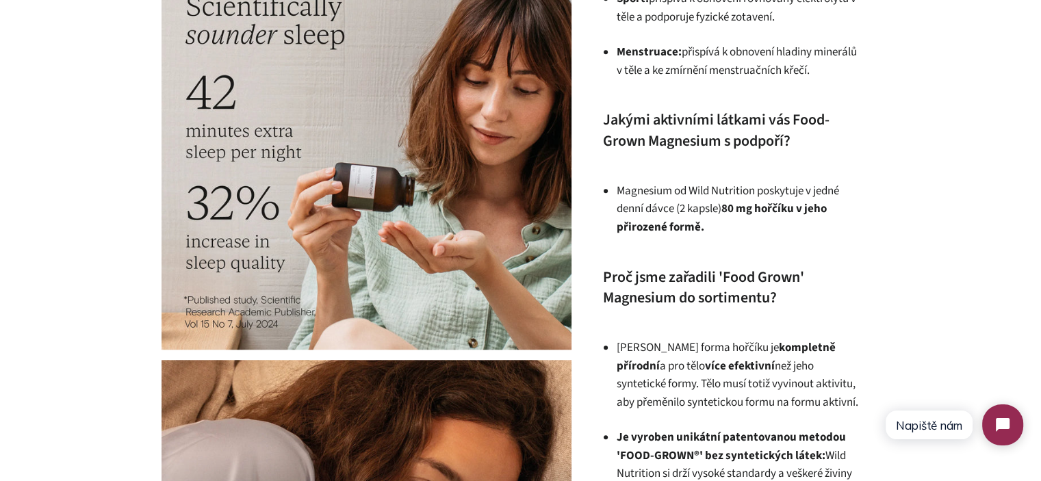
click at [873, 218] on div "Magnesium (60 kapslí) 1 Recenze Běžná cena Prodejní cena 494,00Kč Jednotková ce…" at bounding box center [725, 190] width 308 height 2185
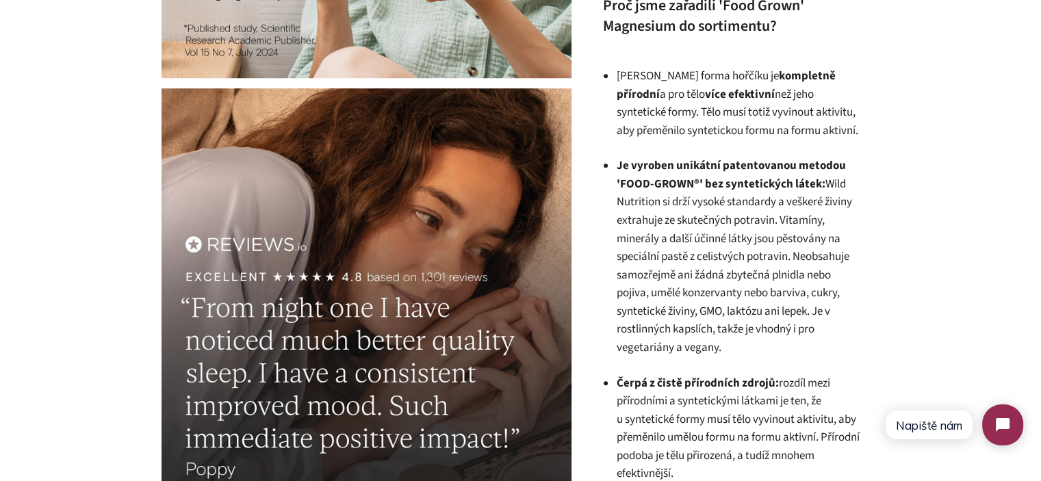
scroll to position [1294, 0]
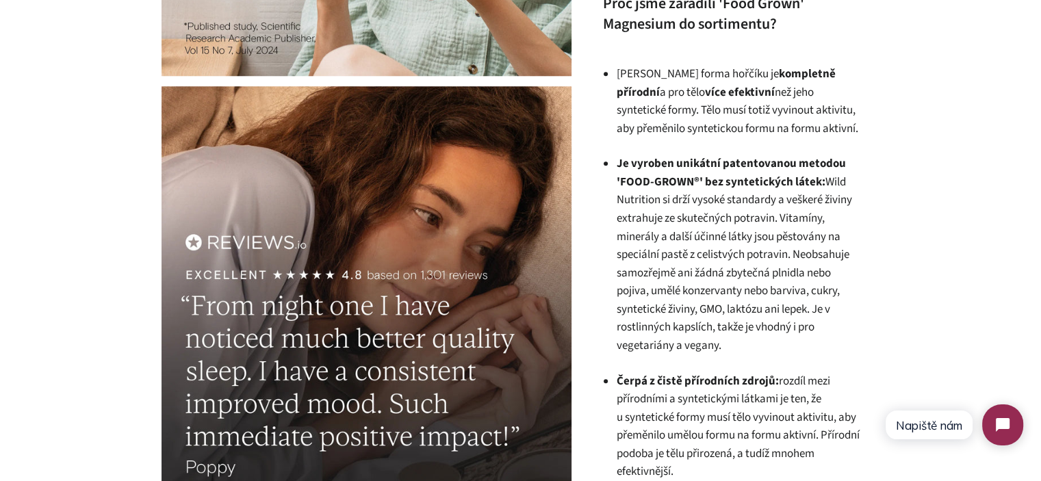
click at [702, 166] on b "Je vyroben unikátní patentovanou metodou 'FOOD-GROWN ® ' bez syntetických látek:" at bounding box center [730, 172] width 229 height 35
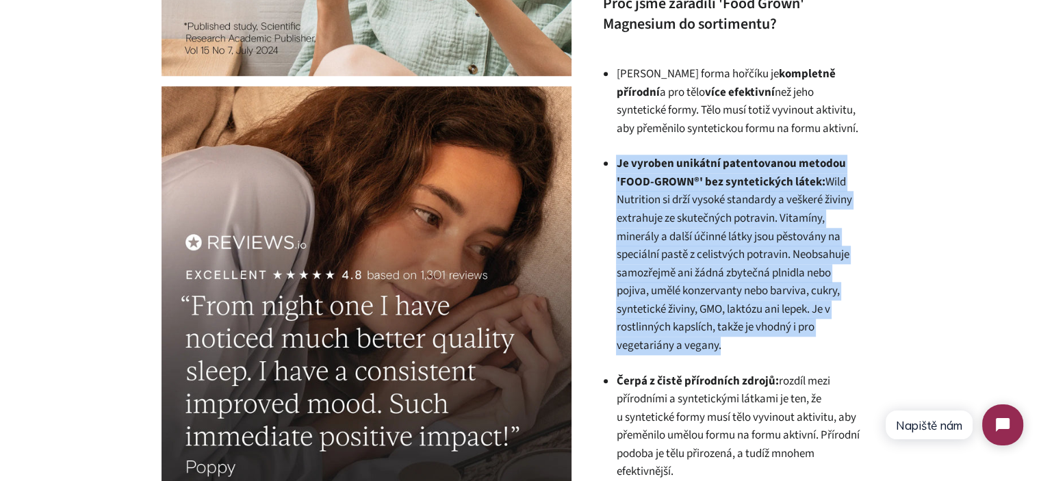
drag, startPoint x: 702, startPoint y: 166, endPoint x: 744, endPoint y: 253, distance: 96.7
click at [739, 248] on p "Je vyroben unikátní patentovanou metodou 'FOOD-GROWN ® ' bez syntetických látek…" at bounding box center [739, 255] width 246 height 200
click at [744, 253] on p "Je vyroben unikátní patentovanou metodou 'FOOD-GROWN ® ' bez syntetických látek…" at bounding box center [739, 255] width 246 height 200
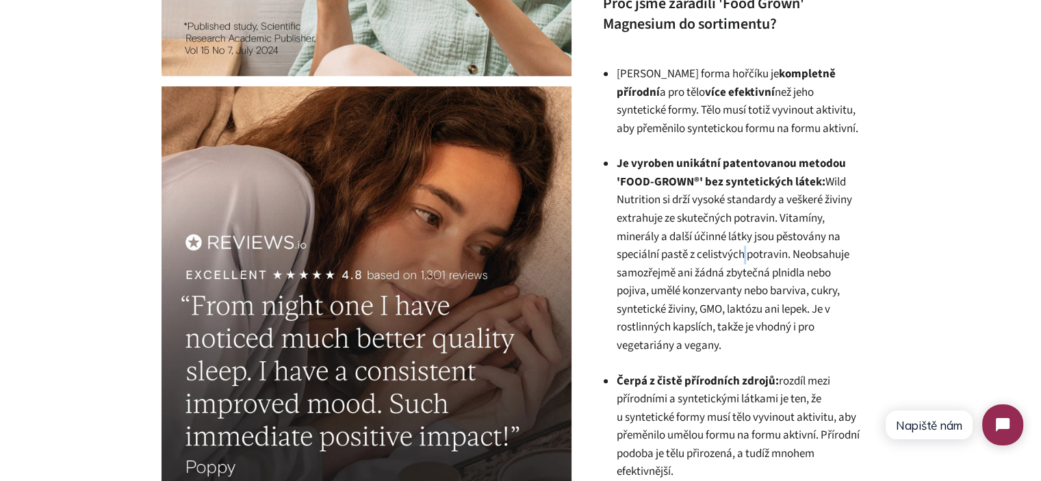
click at [744, 253] on p "Je vyroben unikátní patentovanou metodou 'FOOD-GROWN ® ' bez syntetických látek…" at bounding box center [739, 255] width 246 height 200
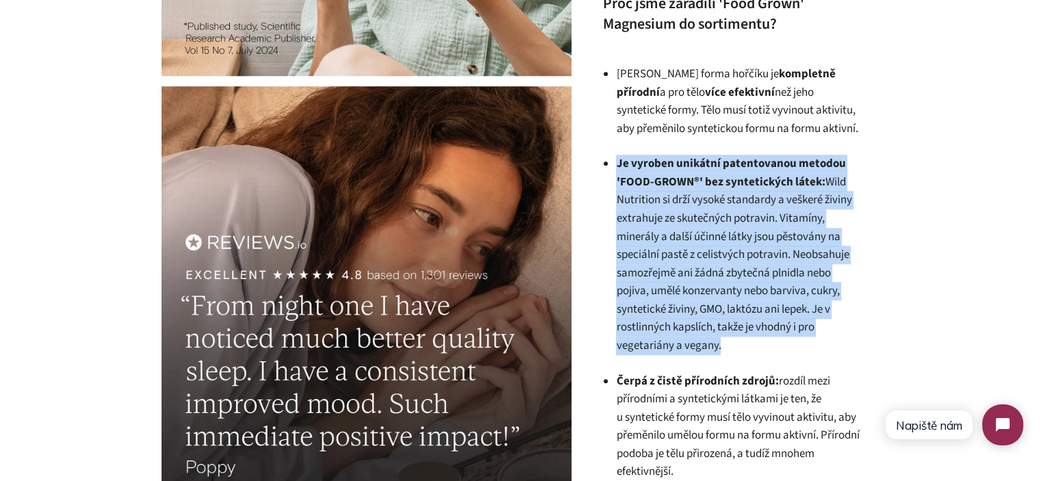
drag, startPoint x: 744, startPoint y: 253, endPoint x: 903, endPoint y: 257, distance: 158.8
click at [747, 253] on p "Je vyroben unikátní patentovanou metodou 'FOOD-GROWN ® ' bez syntetických látek…" at bounding box center [739, 255] width 246 height 200
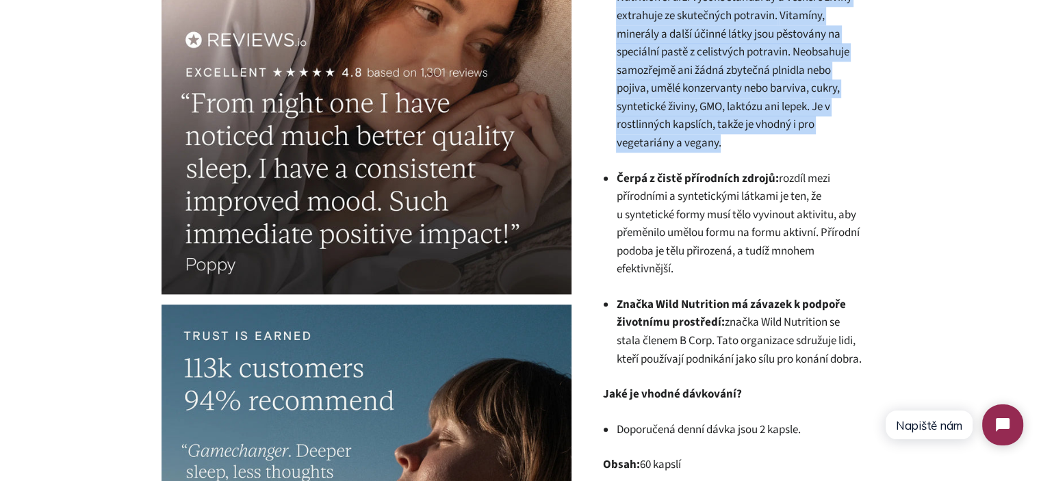
scroll to position [1499, 0]
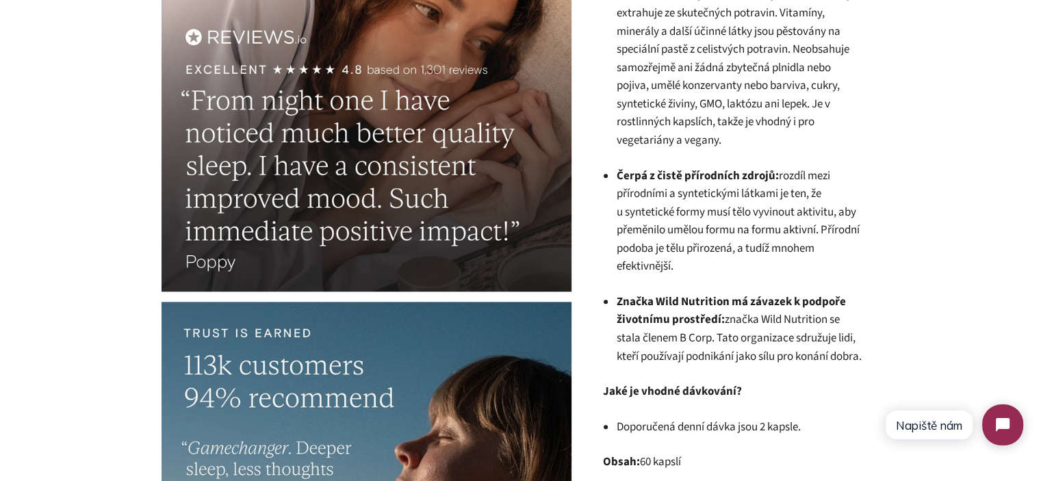
click at [780, 194] on span "ozdíl mezi přírodními a syntetickými látkami je ten, že u syntetické formy musí…" at bounding box center [737, 221] width 243 height 107
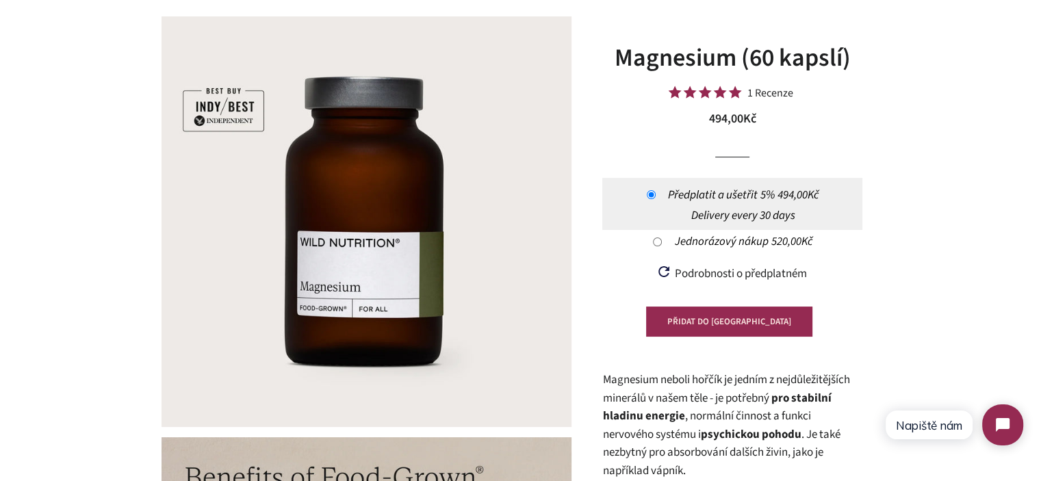
scroll to position [274, 0]
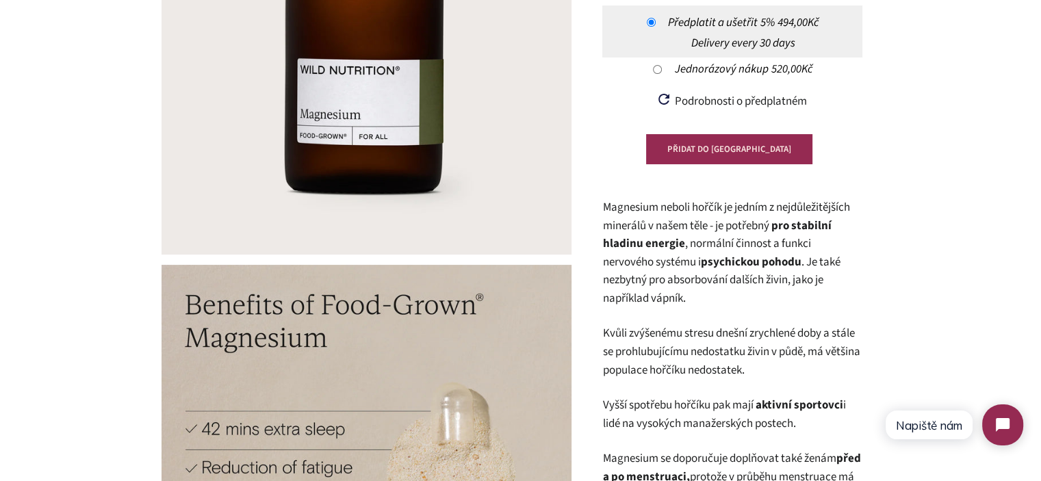
click at [624, 208] on span "Magnesium neboli hořčík je jedním z nejdůležitějších minerálů v našem těle - je…" at bounding box center [725, 216] width 247 height 35
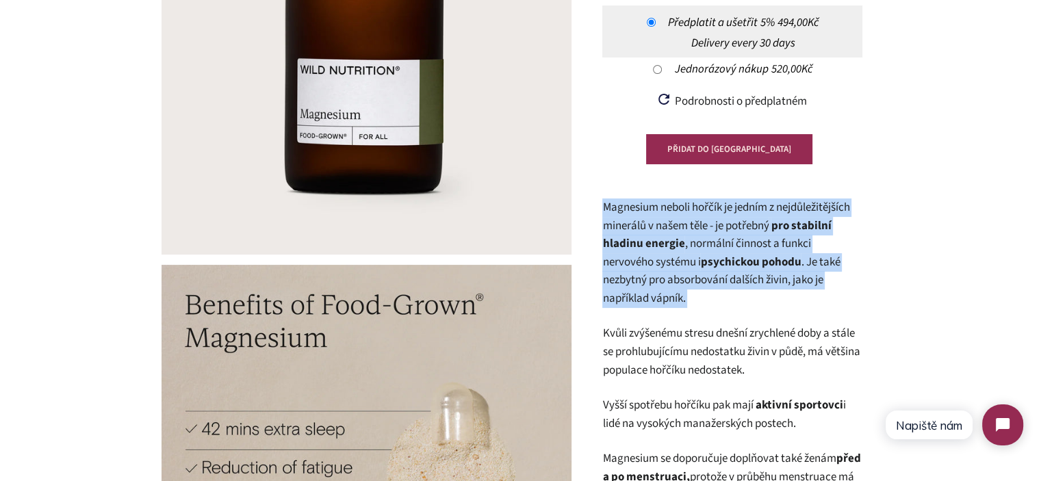
drag, startPoint x: 624, startPoint y: 208, endPoint x: 714, endPoint y: 291, distance: 123.0
click at [706, 291] on p "Magnesium neboli hořčík je jedním z nejdůležitějších minerálů v našem těle - je…" at bounding box center [732, 252] width 260 height 109
click at [716, 291] on p "Magnesium neboli hořčík je jedním z nejdůležitějších minerálů v našem těle - je…" at bounding box center [732, 252] width 260 height 109
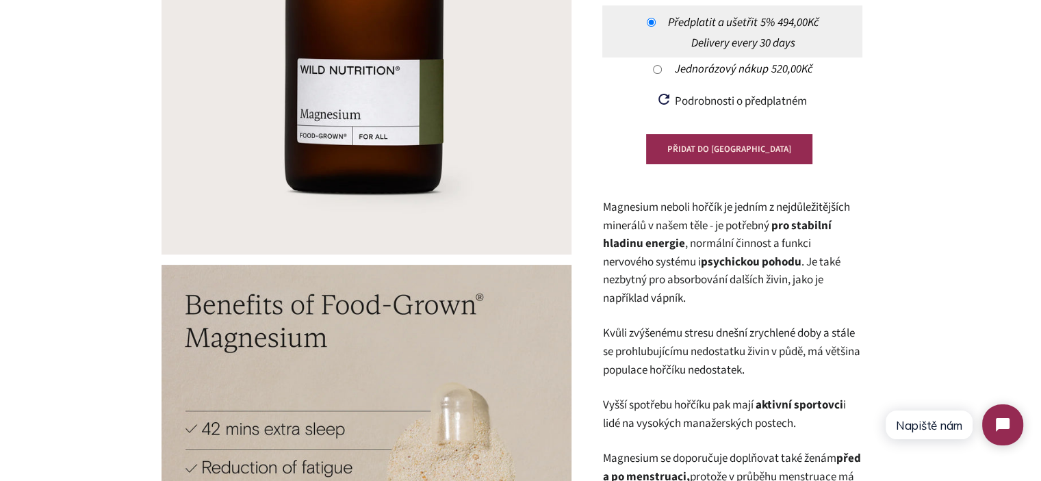
click at [708, 207] on span "Magnesium neboli hořčík je jedním z nejdůležitějších minerálů v našem těle - je…" at bounding box center [725, 216] width 247 height 35
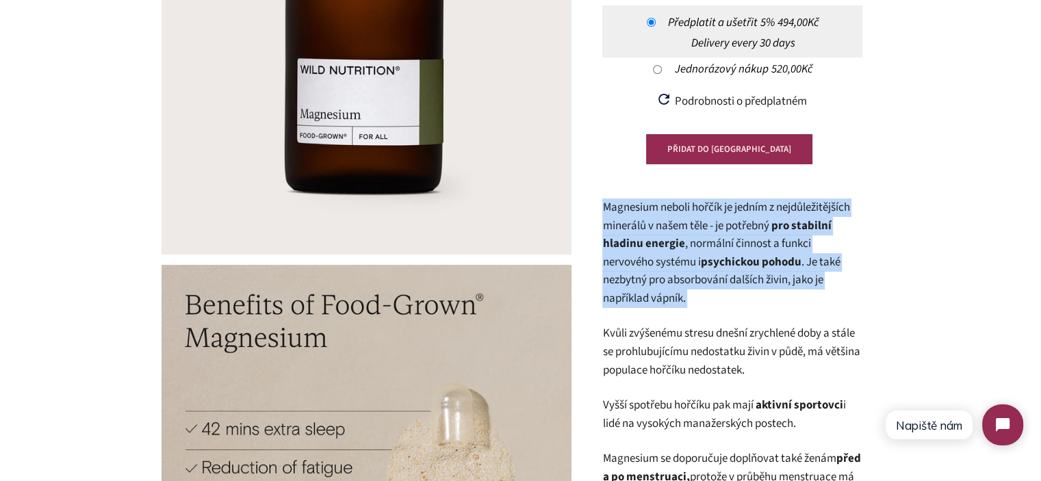
click at [708, 207] on span "Magnesium neboli hořčík je jedním z nejdůležitějších minerálů v našem těle - je…" at bounding box center [725, 216] width 247 height 35
click at [728, 262] on strong "psychickou pohodu" at bounding box center [750, 262] width 101 height 16
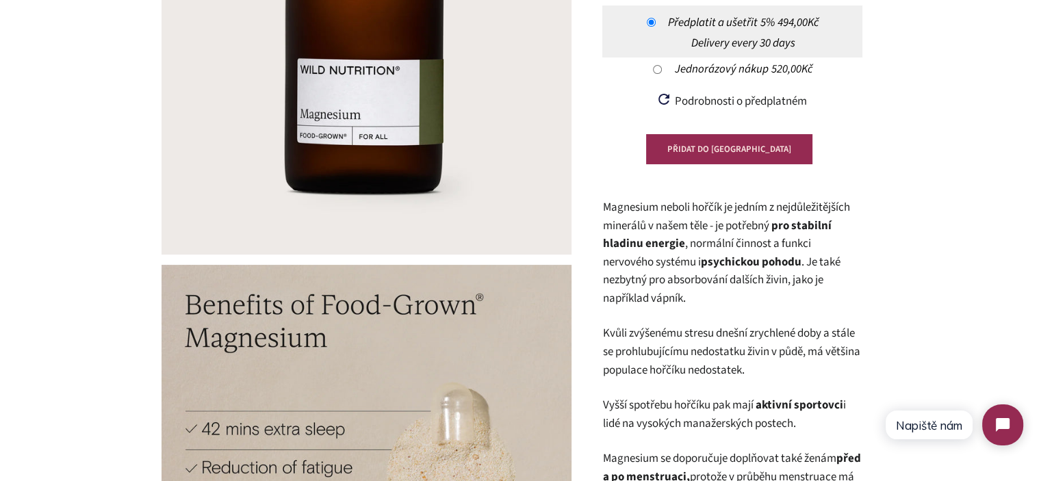
click at [699, 224] on span "Magnesium neboli hořčík je jedním z nejdůležitějších minerálů v našem těle - je…" at bounding box center [725, 216] width 247 height 35
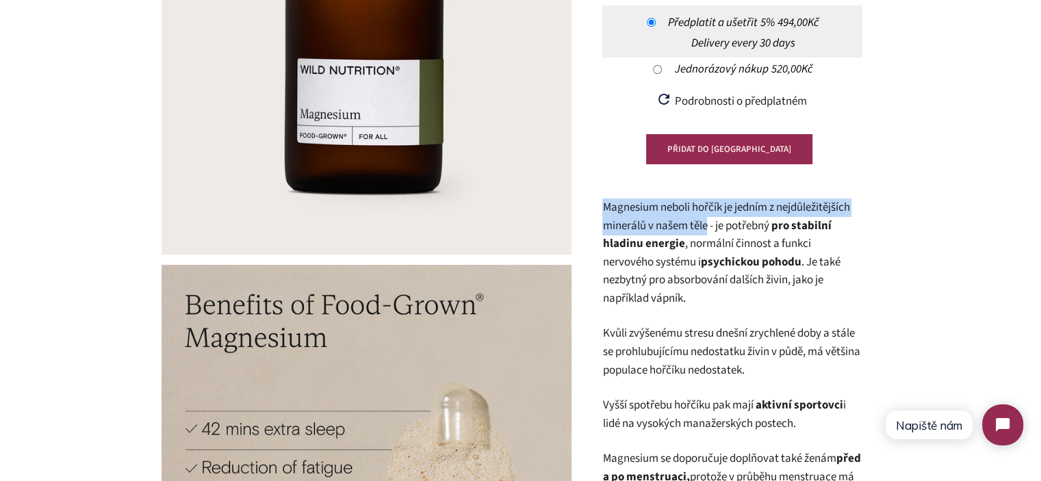
drag, startPoint x: 699, startPoint y: 224, endPoint x: 608, endPoint y: 204, distance: 92.5
click at [608, 204] on span "Magnesium neboli hořčík je jedním z nejdůležitějších minerálů v našem těle - je…" at bounding box center [725, 216] width 247 height 35
drag, startPoint x: 608, startPoint y: 204, endPoint x: 699, endPoint y: 226, distance: 93.8
click at [699, 226] on span "Magnesium neboli hořčík je jedním z nejdůležitějších minerálů v našem těle - je…" at bounding box center [725, 216] width 247 height 35
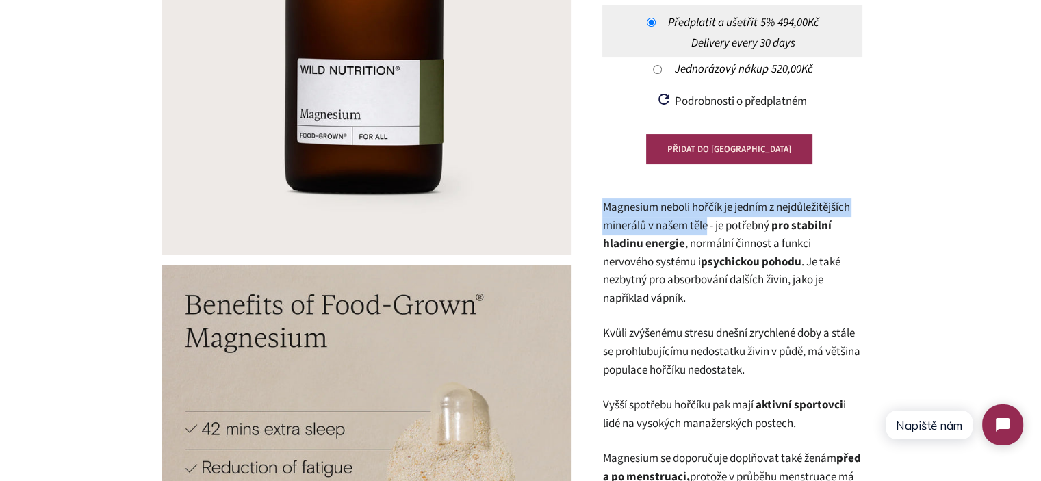
click at [699, 226] on span "Magnesium neboli hořčík je jedním z nejdůležitějších minerálů v našem těle - je…" at bounding box center [725, 216] width 247 height 35
drag, startPoint x: 699, startPoint y: 226, endPoint x: 614, endPoint y: 206, distance: 87.3
click at [615, 206] on span "Magnesium neboli hořčík je jedním z nejdůležitějších minerálů v našem těle - je…" at bounding box center [725, 216] width 247 height 35
click at [614, 206] on span "Magnesium neboli hořčík je jedním z nejdůležitějších minerálů v našem těle - je…" at bounding box center [725, 216] width 247 height 35
drag, startPoint x: 614, startPoint y: 206, endPoint x: 698, endPoint y: 224, distance: 85.5
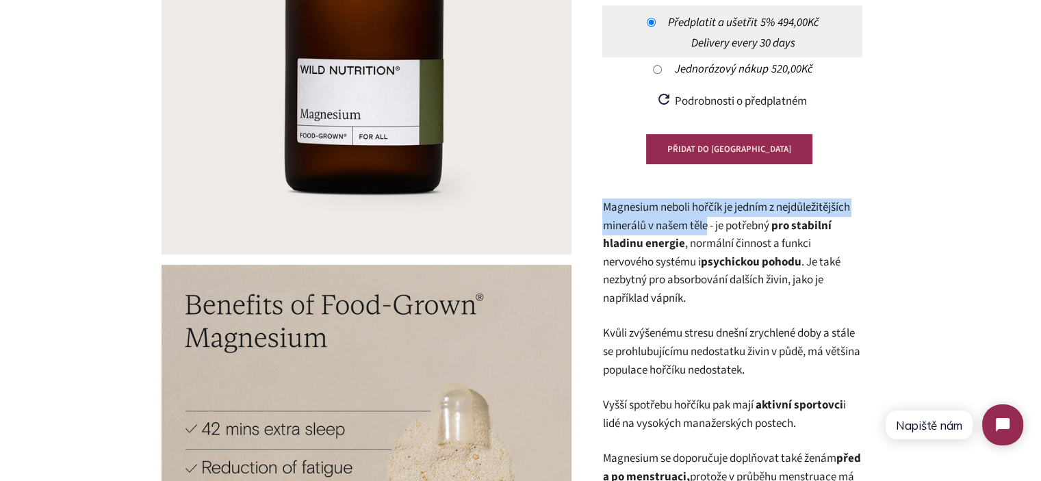
click at [699, 224] on span "Magnesium neboli hořčík je jedním z nejdůležitějších minerálů v našem těle - je…" at bounding box center [725, 216] width 247 height 35
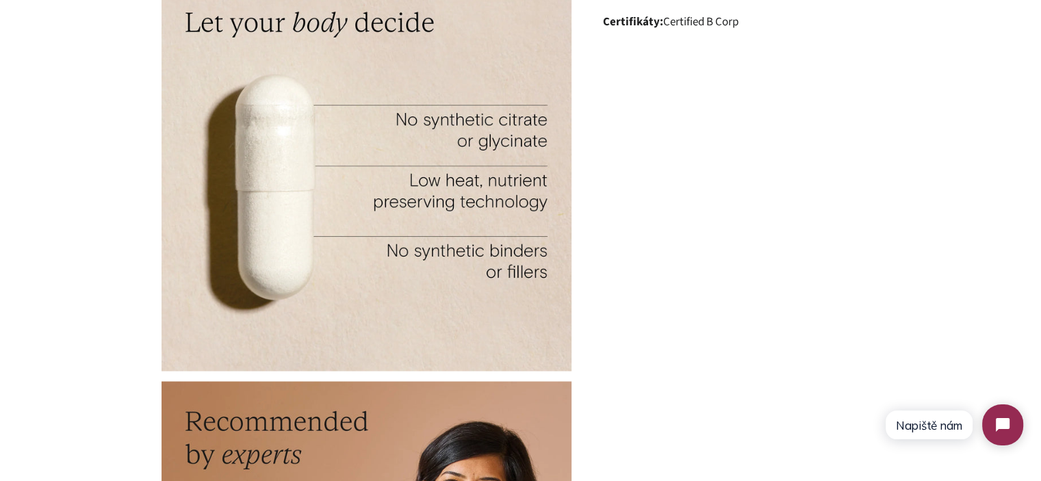
scroll to position [2258, 0]
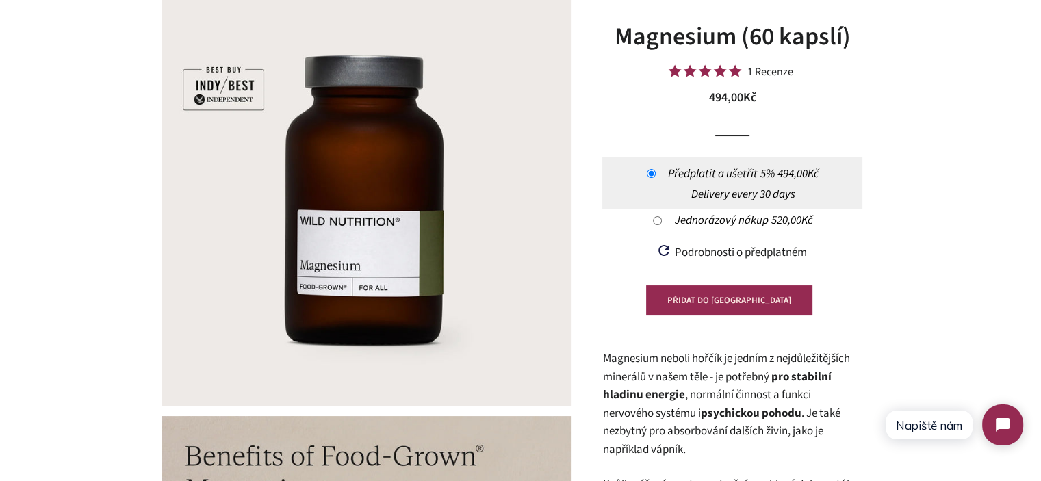
scroll to position [0, 0]
